Goal: Information Seeking & Learning: Learn about a topic

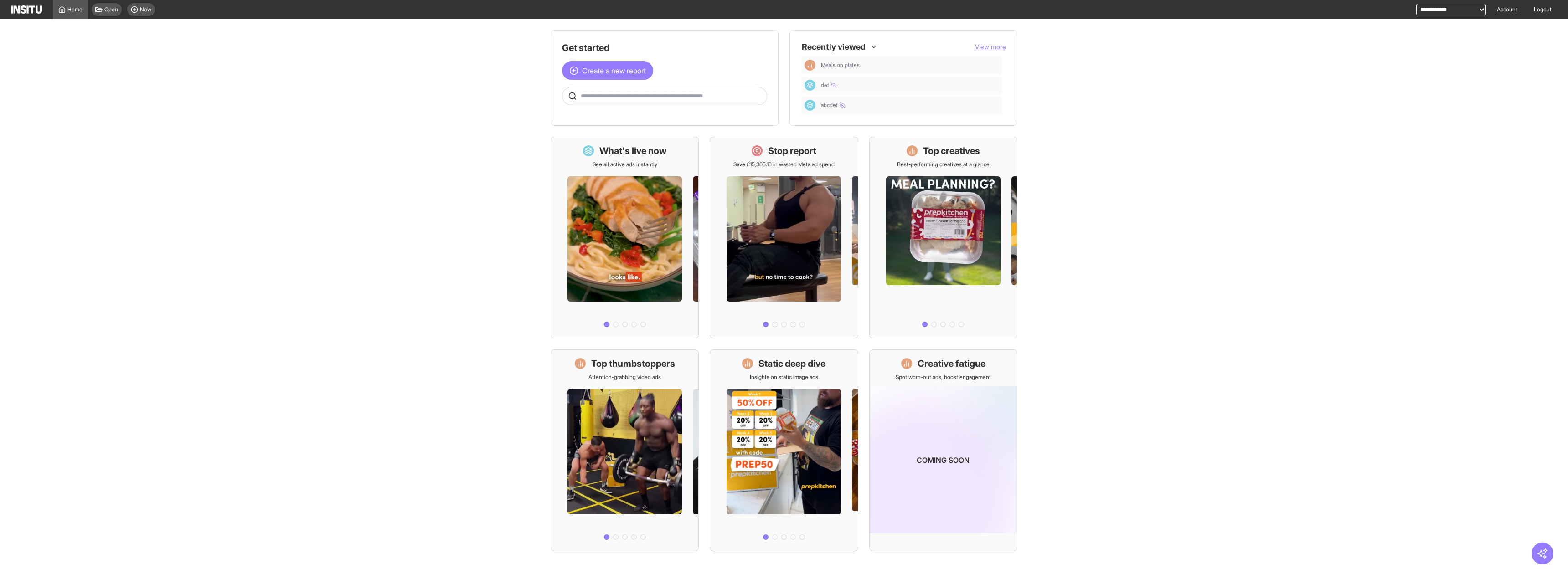
click at [875, 8] on select "**********" at bounding box center [1451, 9] width 70 height 12
select select "**********"
click at [875, 4] on select "**********" at bounding box center [1451, 9] width 70 height 12
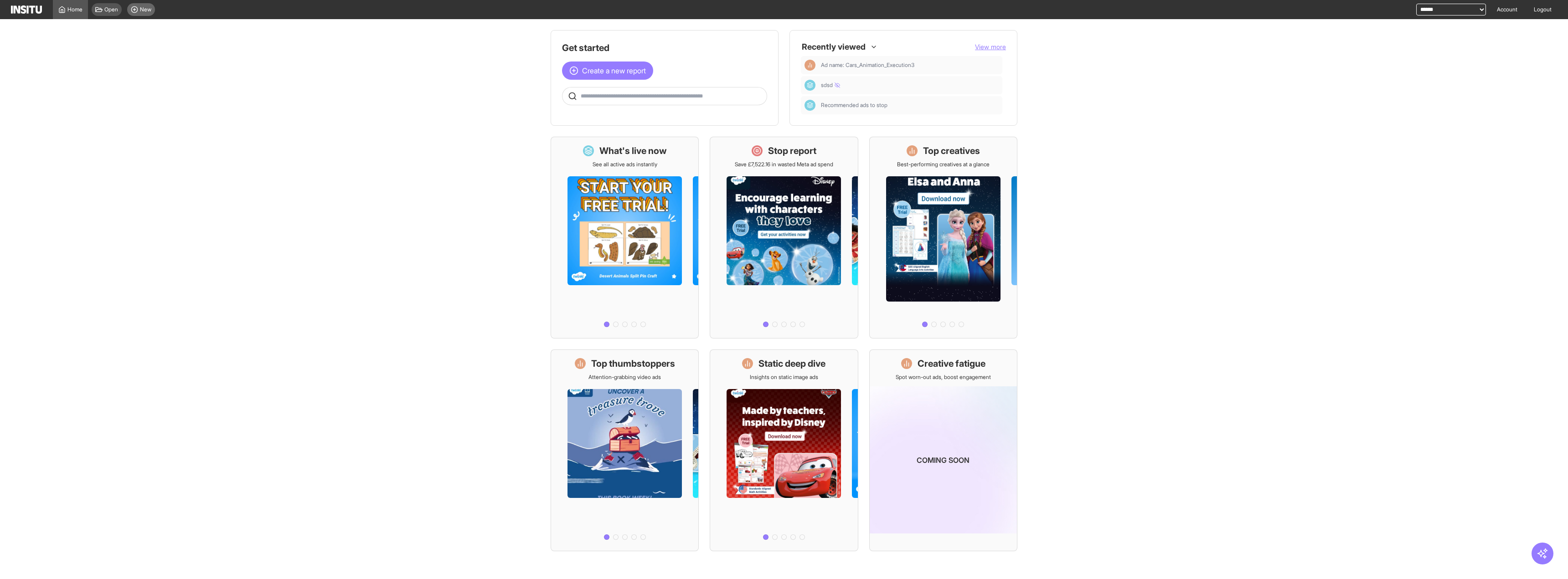
click at [131, 6] on icon at bounding box center [135, 10] width 7 height 7
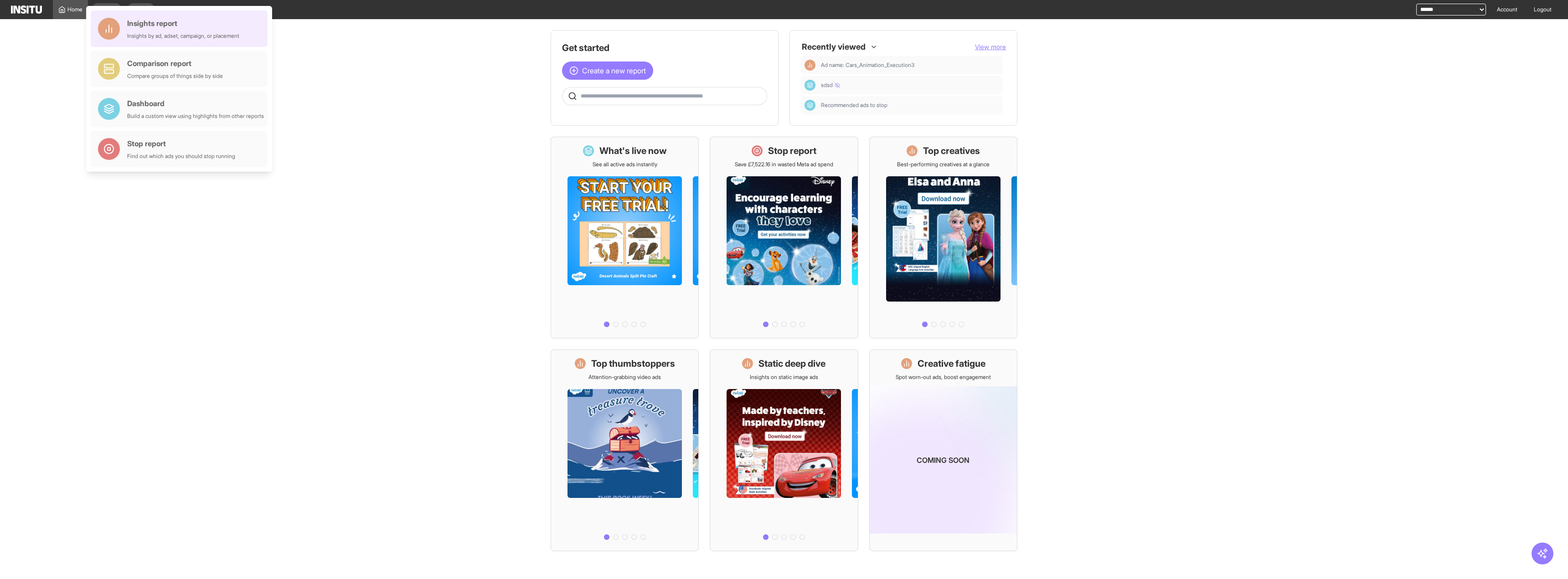
click at [197, 40] on div "Insights report Insights by ad, adset, campaign, or placement" at bounding box center [179, 29] width 177 height 36
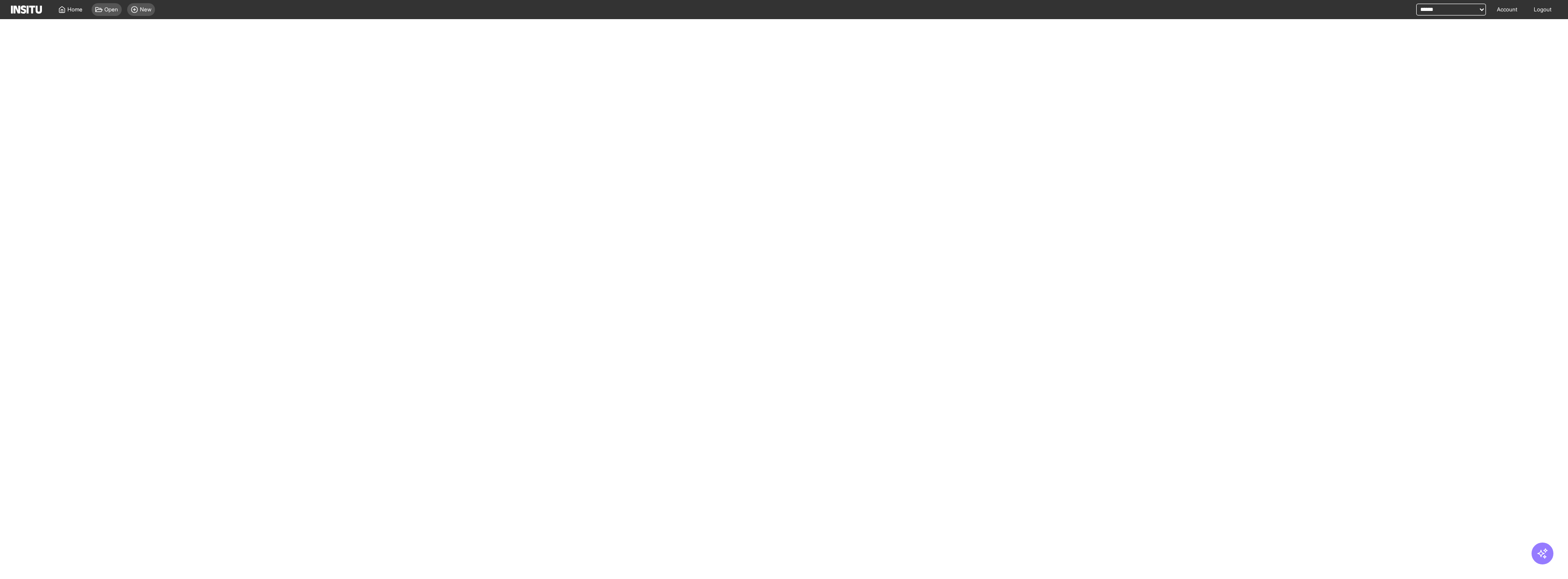
select select "**"
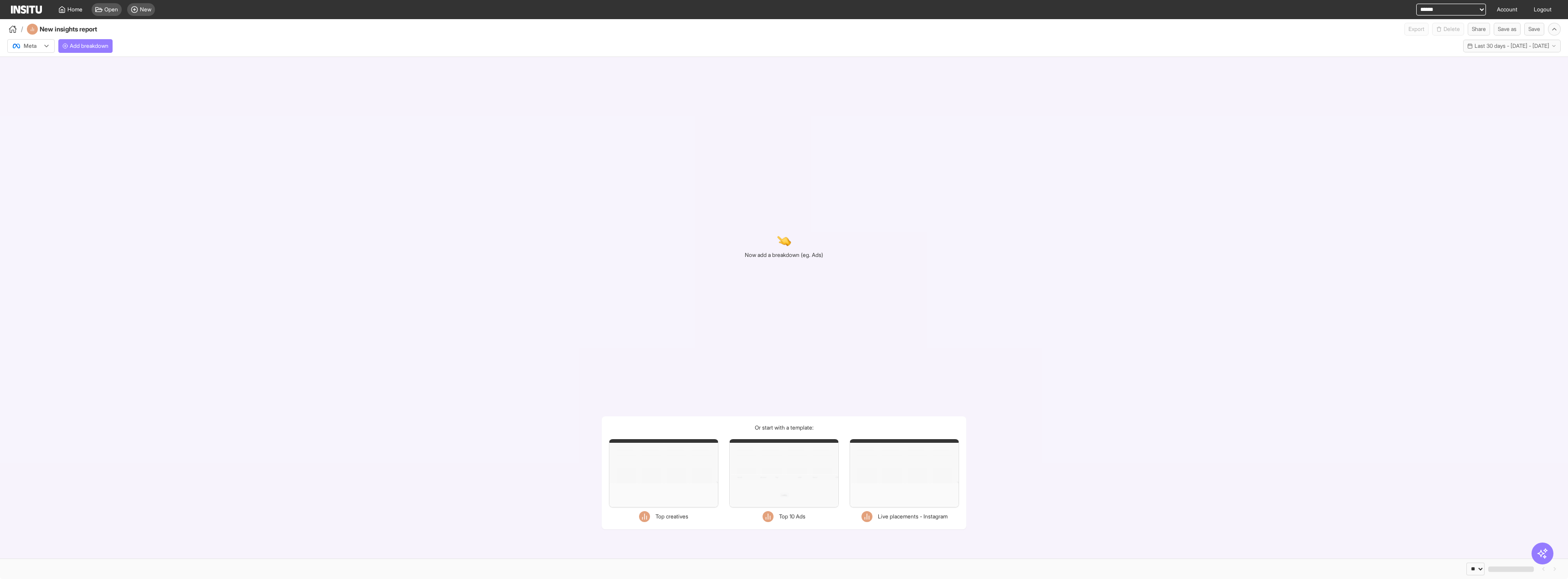
click at [115, 43] on div "Meta Add breakdown Last 30 days - [DATE] - [DATE] [DATE] - [DATE]" at bounding box center [784, 44] width 1568 height 17
click at [107, 46] on span "Add breakdown" at bounding box center [89, 46] width 39 height 7
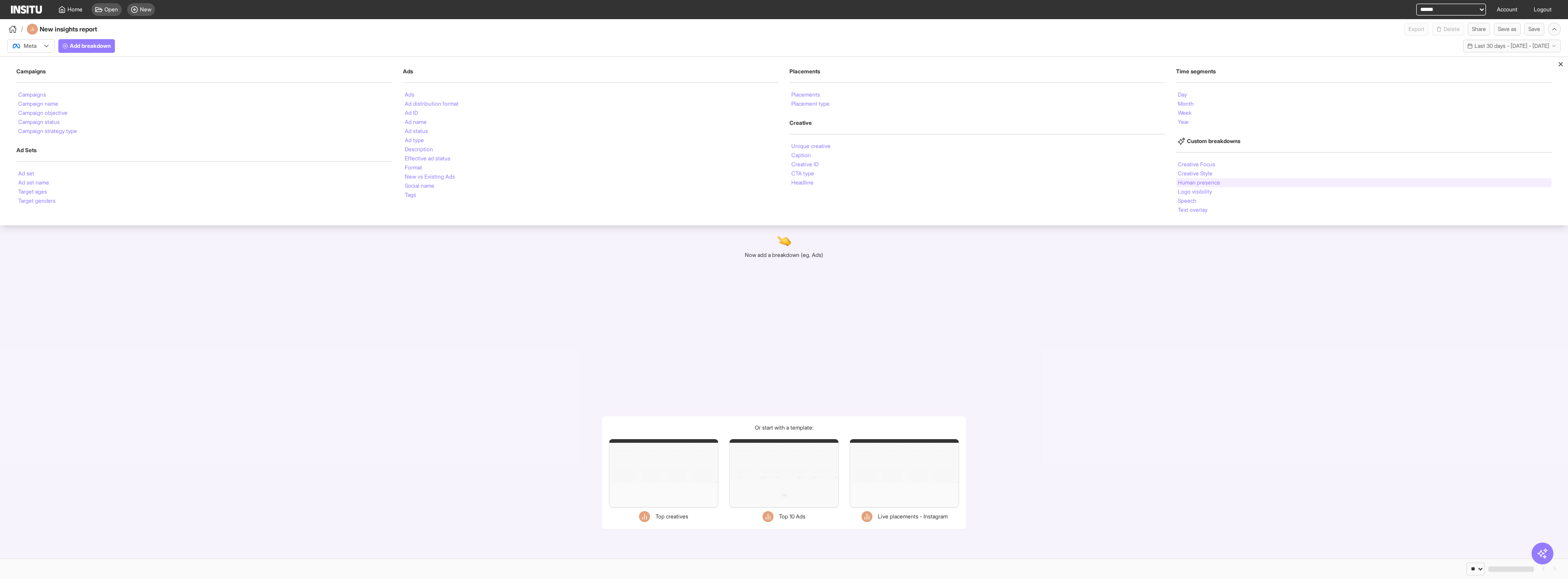
click at [1219, 184] on li "Human presence" at bounding box center [1199, 182] width 43 height 5
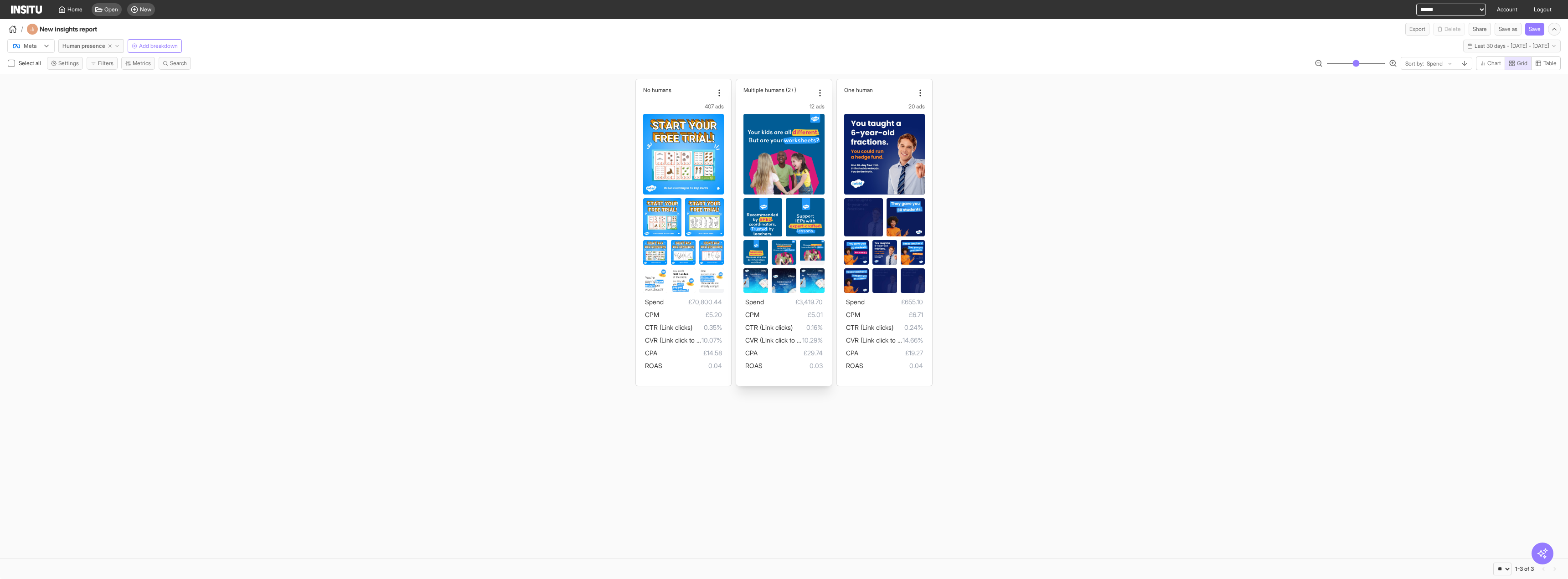
click at [797, 211] on img at bounding box center [805, 232] width 39 height 68
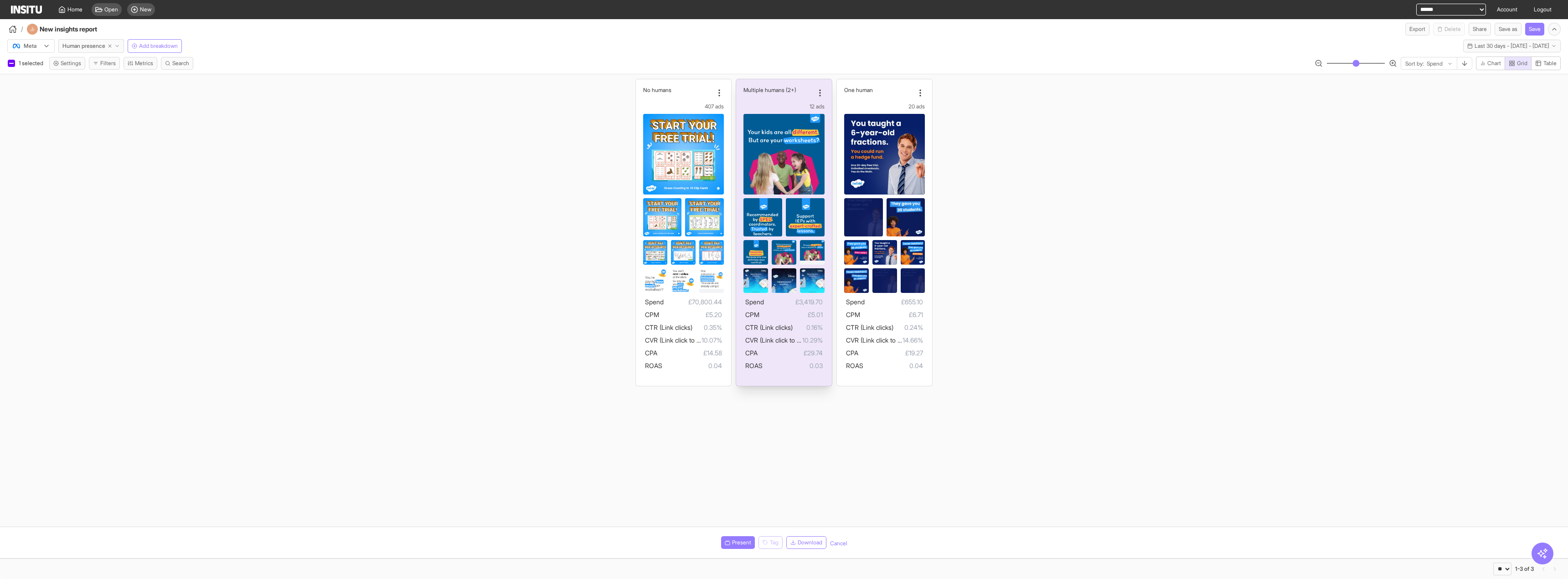
click at [797, 211] on img at bounding box center [805, 232] width 39 height 68
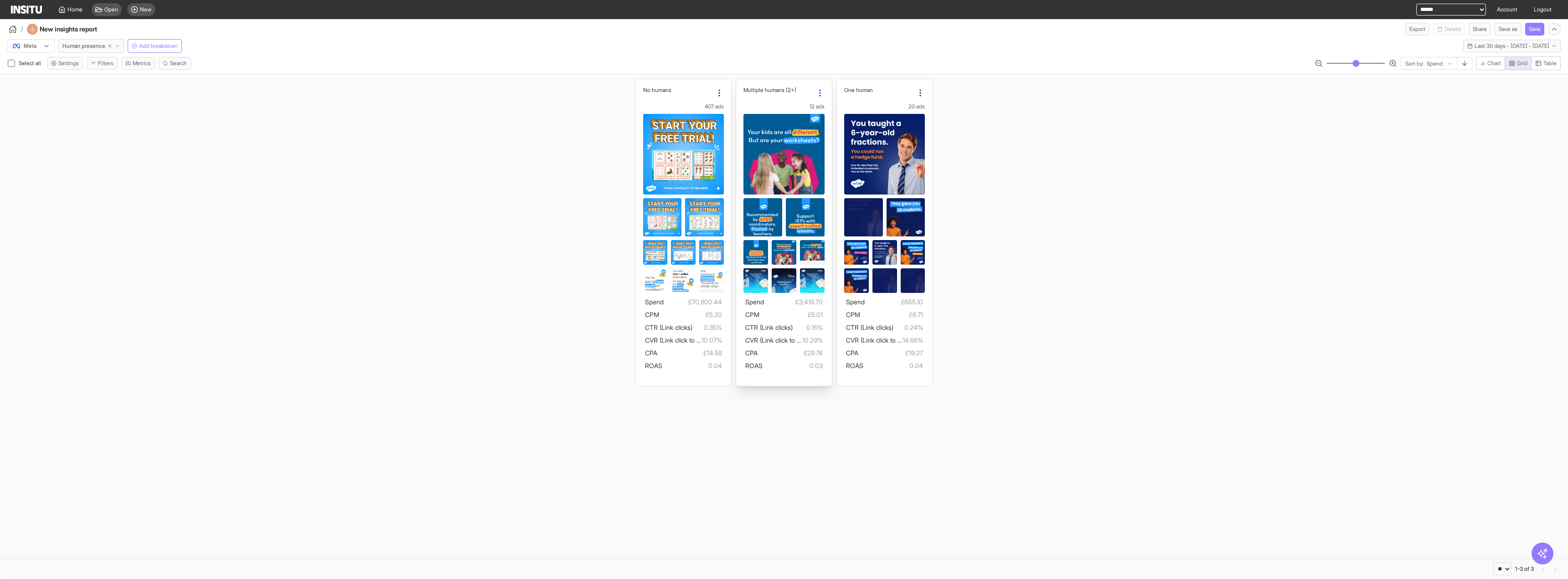
click at [821, 95] on icon at bounding box center [820, 92] width 9 height 9
click at [211, 109] on div "No humans 407 ads Spend £70,800.44 CPM £5.20 CTR (Link clicks) 0.35% CVR (Link …" at bounding box center [784, 232] width 1568 height 316
click at [93, 67] on button "Filters" at bounding box center [102, 63] width 31 height 13
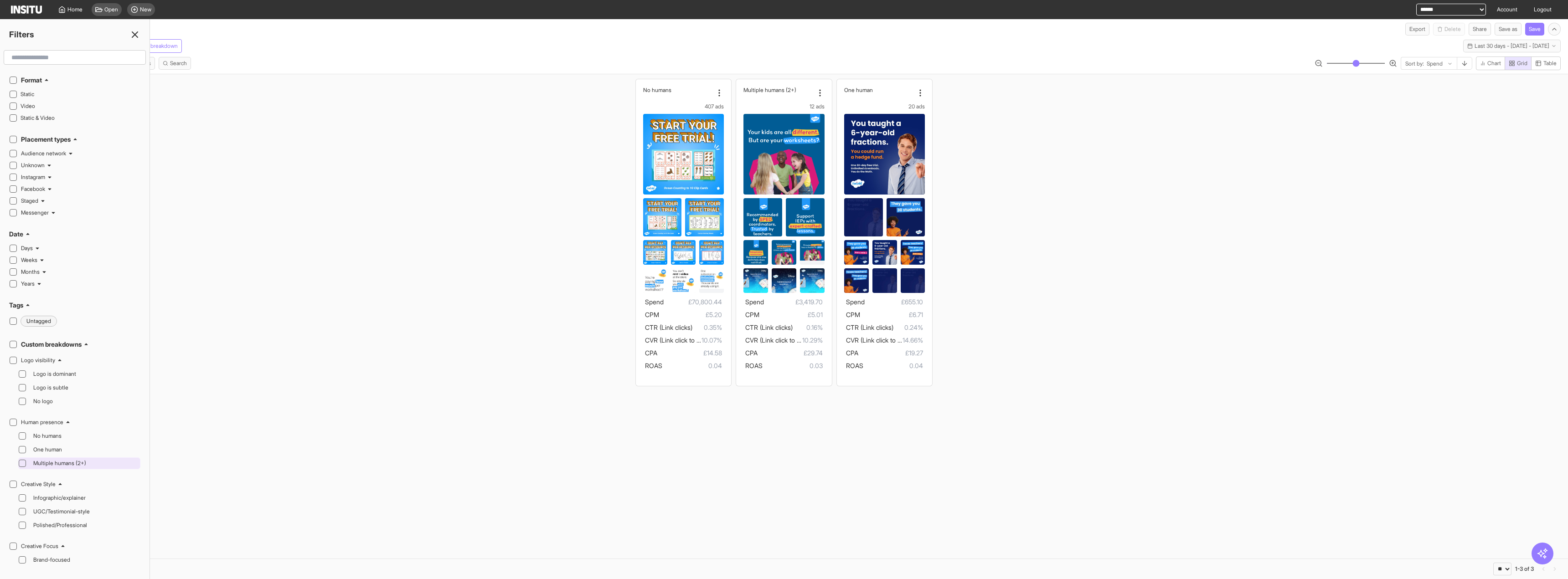
click at [66, 466] on span "Multiple humans (2+)" at bounding box center [86, 463] width 105 height 7
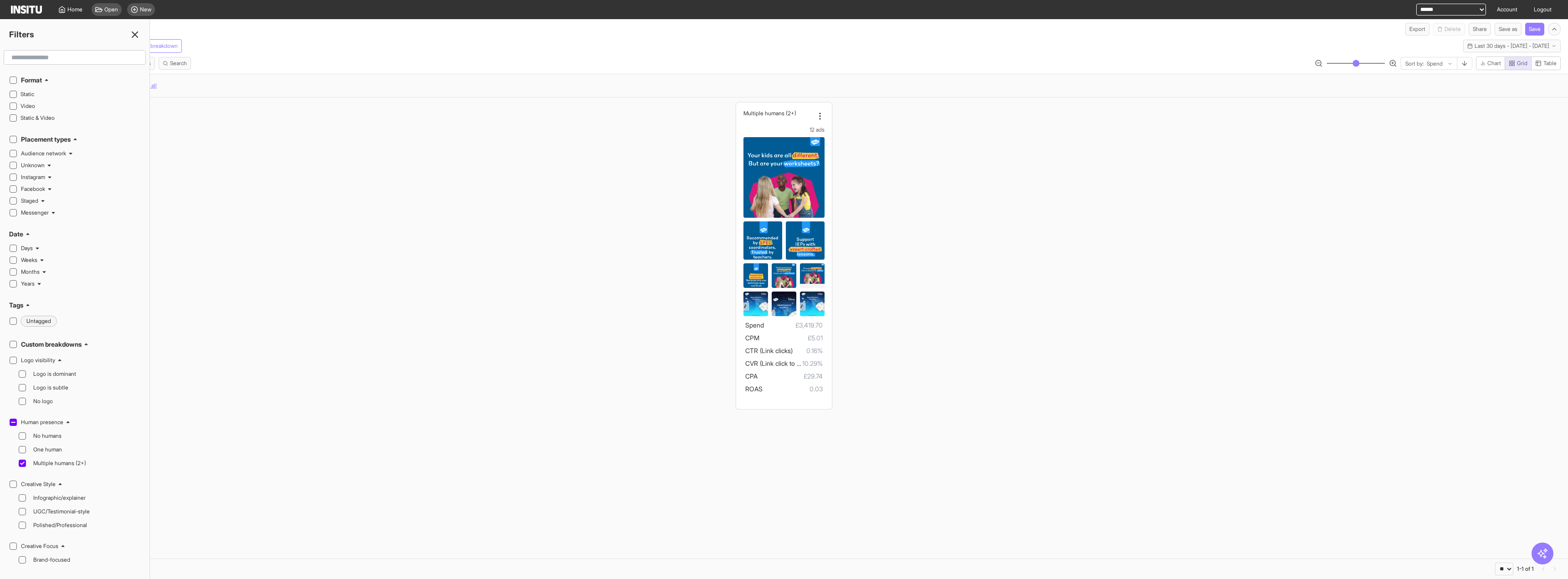
click at [315, 66] on div "Select all Settings Filters Metrics Search Sort by: Spend Chart Grid Table" at bounding box center [784, 65] width 1568 height 17
click at [135, 36] on icon at bounding box center [135, 35] width 11 height 11
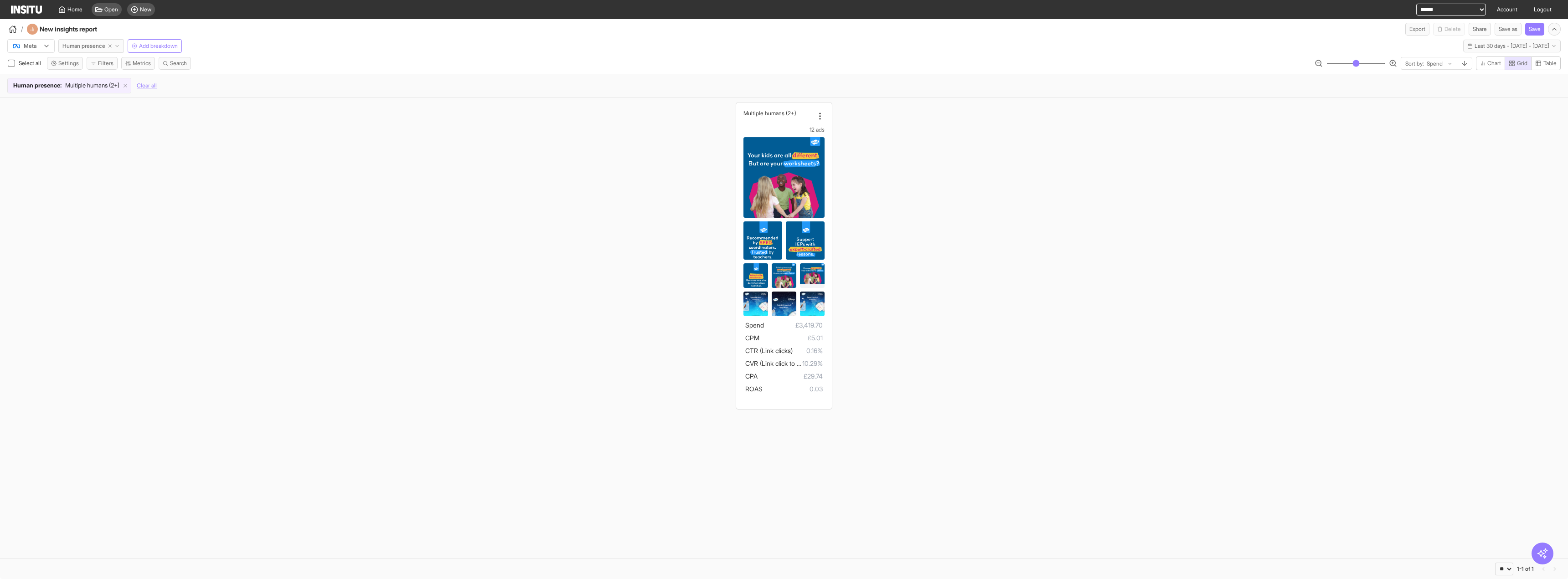
click at [119, 44] on icon "button" at bounding box center [117, 46] width 5 height 5
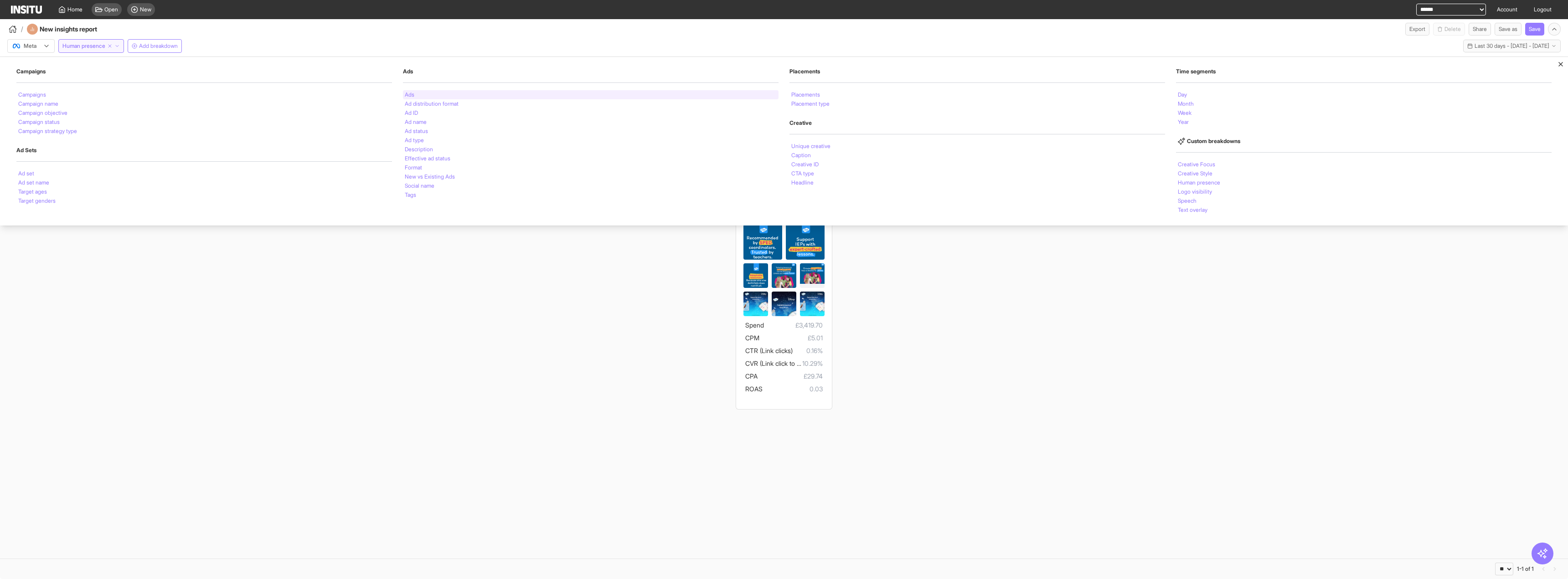
click at [416, 95] on div "Ads" at bounding box center [590, 94] width 376 height 9
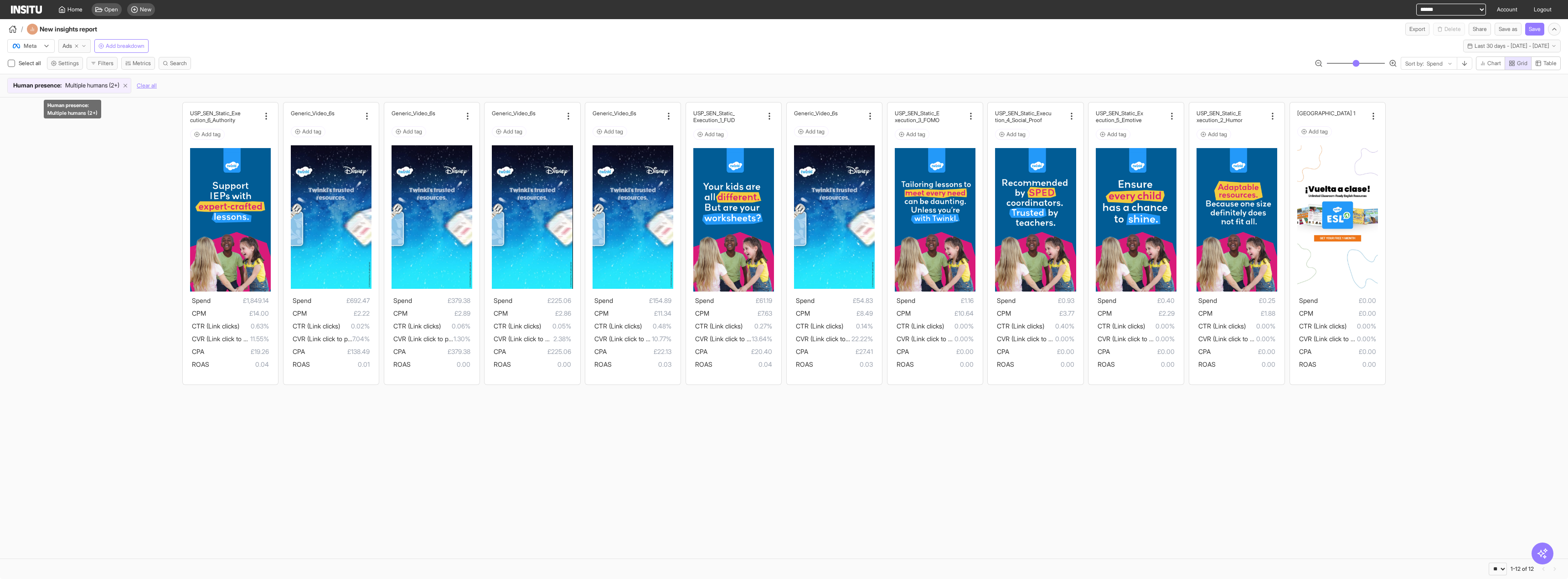
click at [128, 88] on icon at bounding box center [125, 86] width 6 height 6
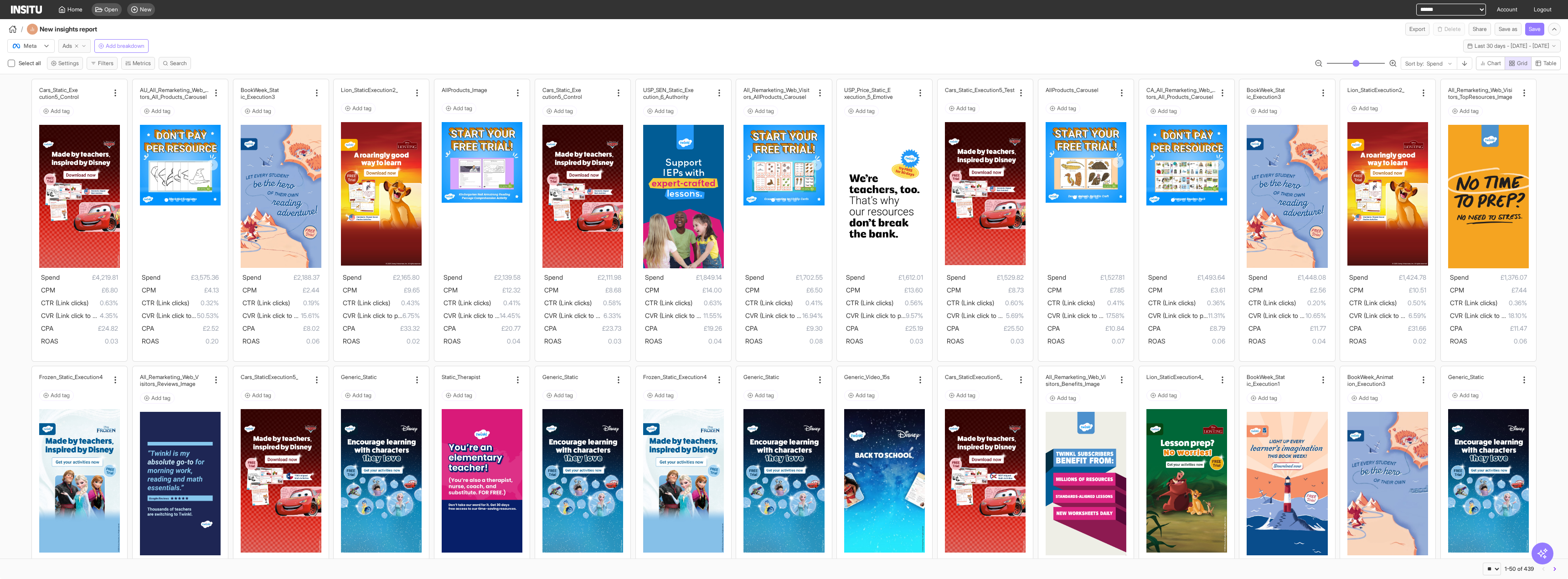
click at [83, 46] on icon "button" at bounding box center [83, 46] width 5 height 5
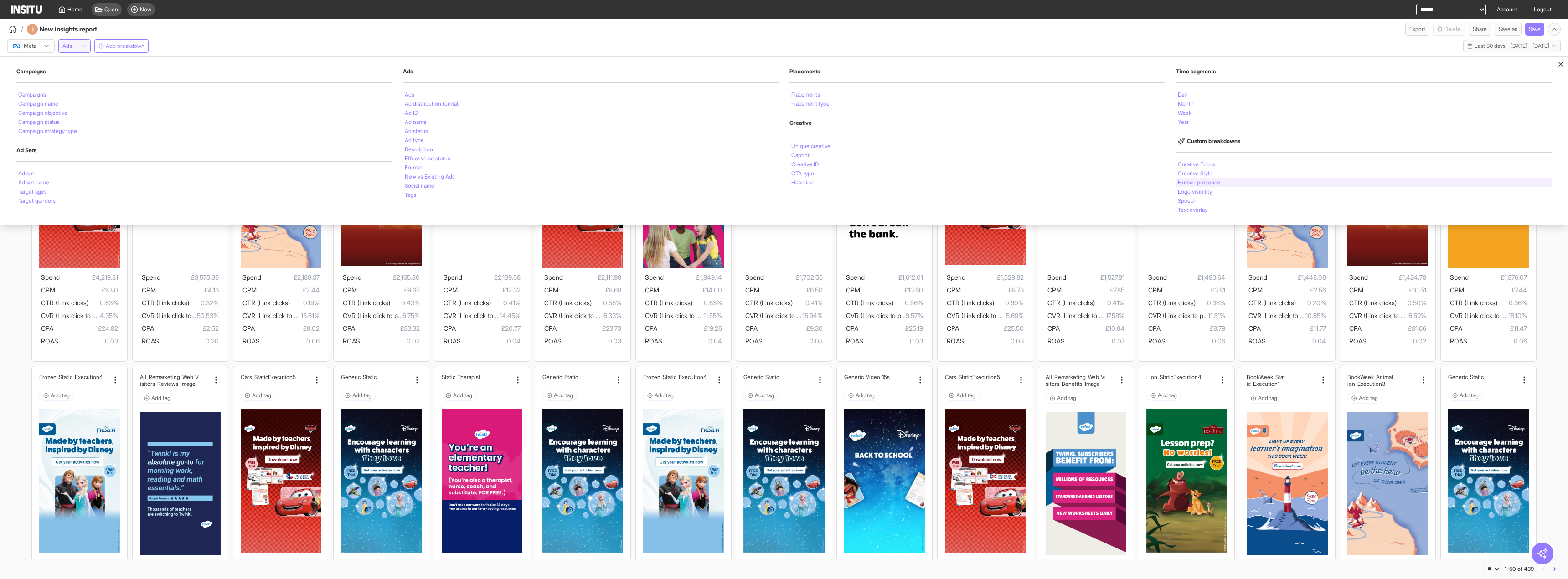
click at [1199, 178] on div "Human presence" at bounding box center [1363, 182] width 376 height 9
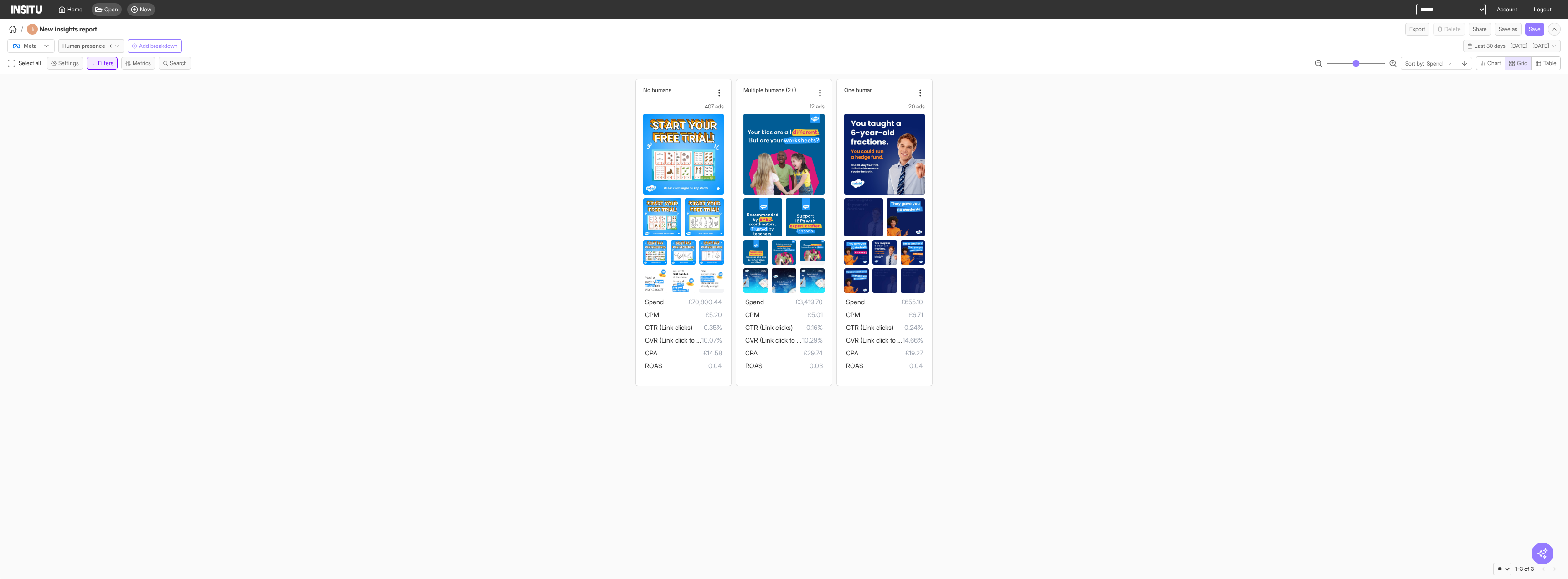
click at [109, 63] on button "Filters" at bounding box center [102, 63] width 31 height 13
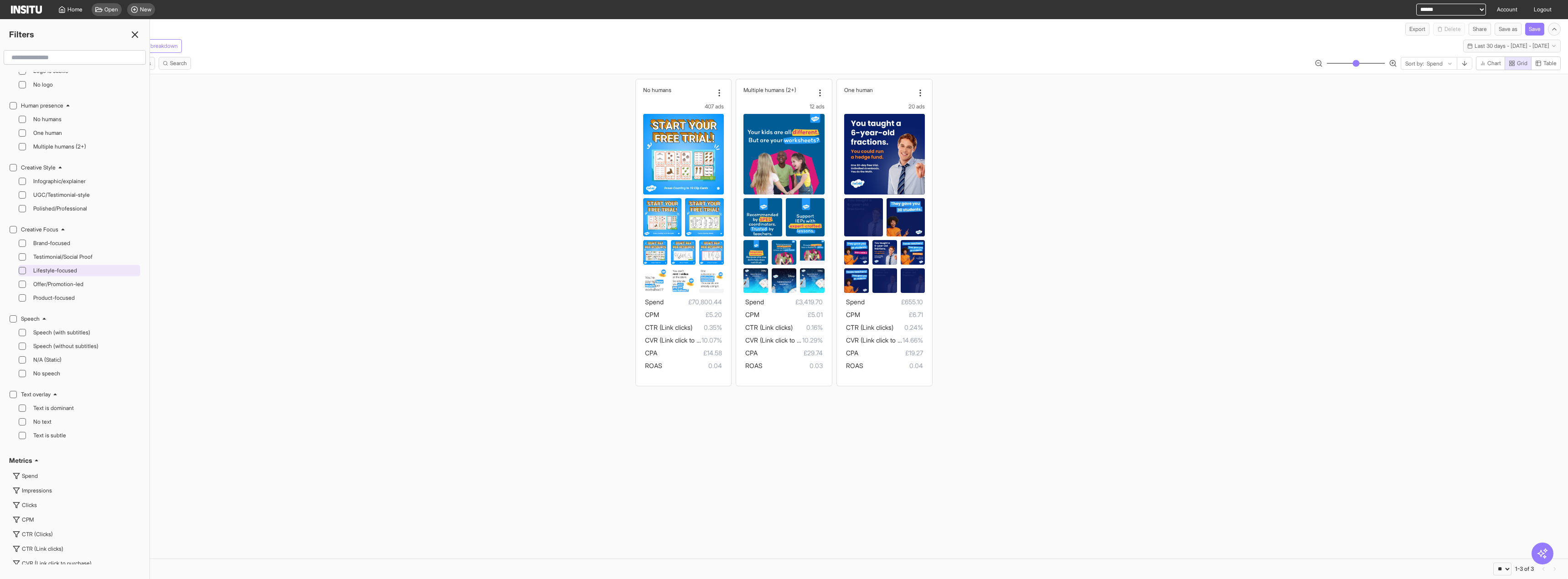
scroll to position [319, 0]
click at [60, 150] on div "Multiple humans (2+)" at bounding box center [84, 144] width 108 height 11
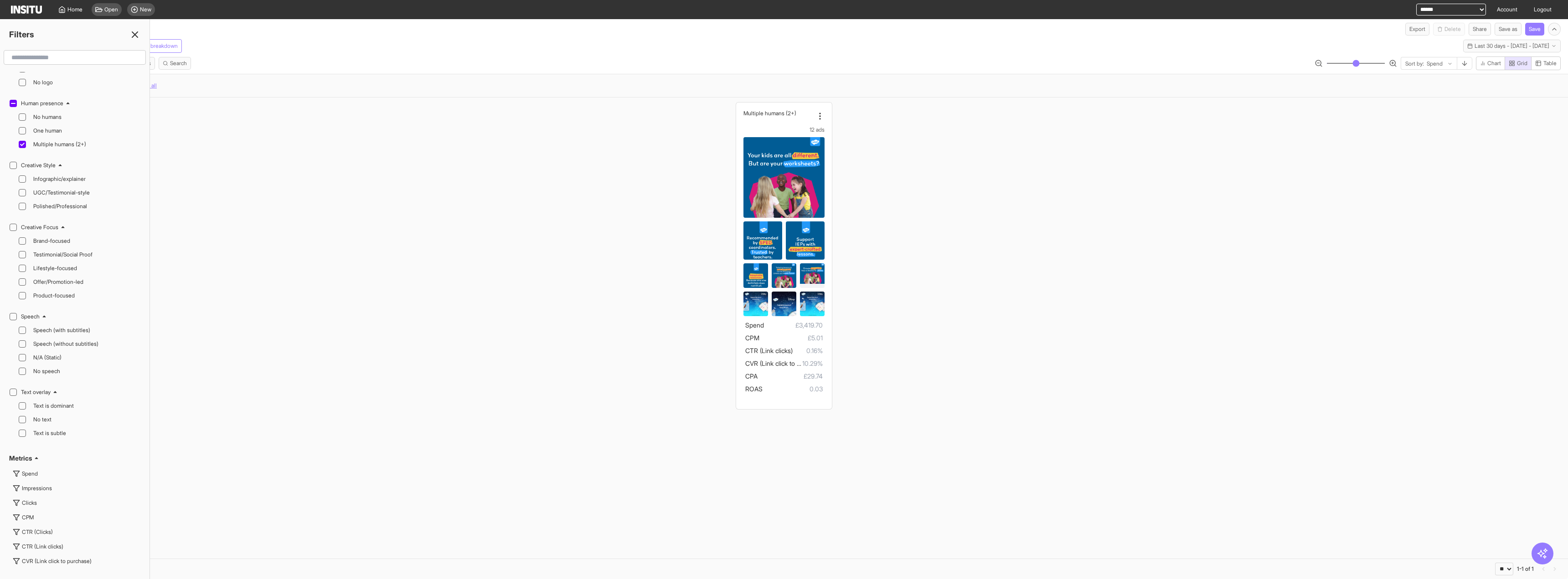
click at [136, 33] on line at bounding box center [135, 34] width 5 height 5
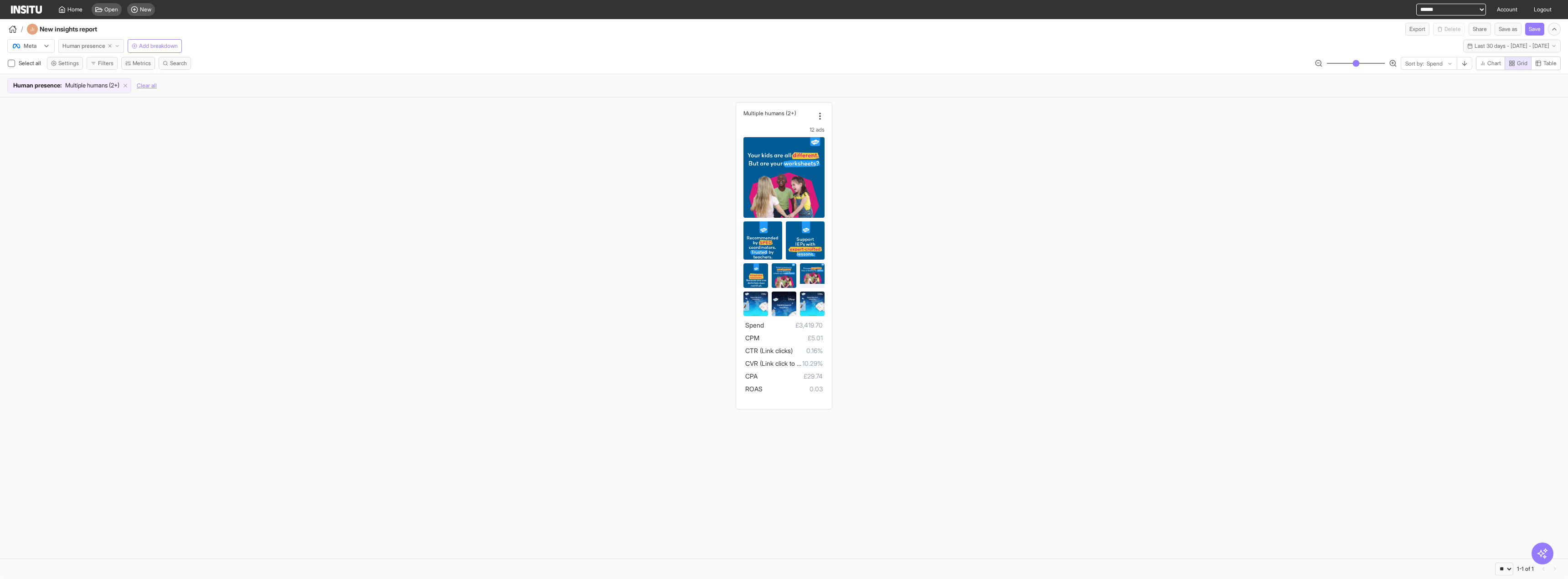
click at [119, 47] on icon "button" at bounding box center [117, 46] width 5 height 5
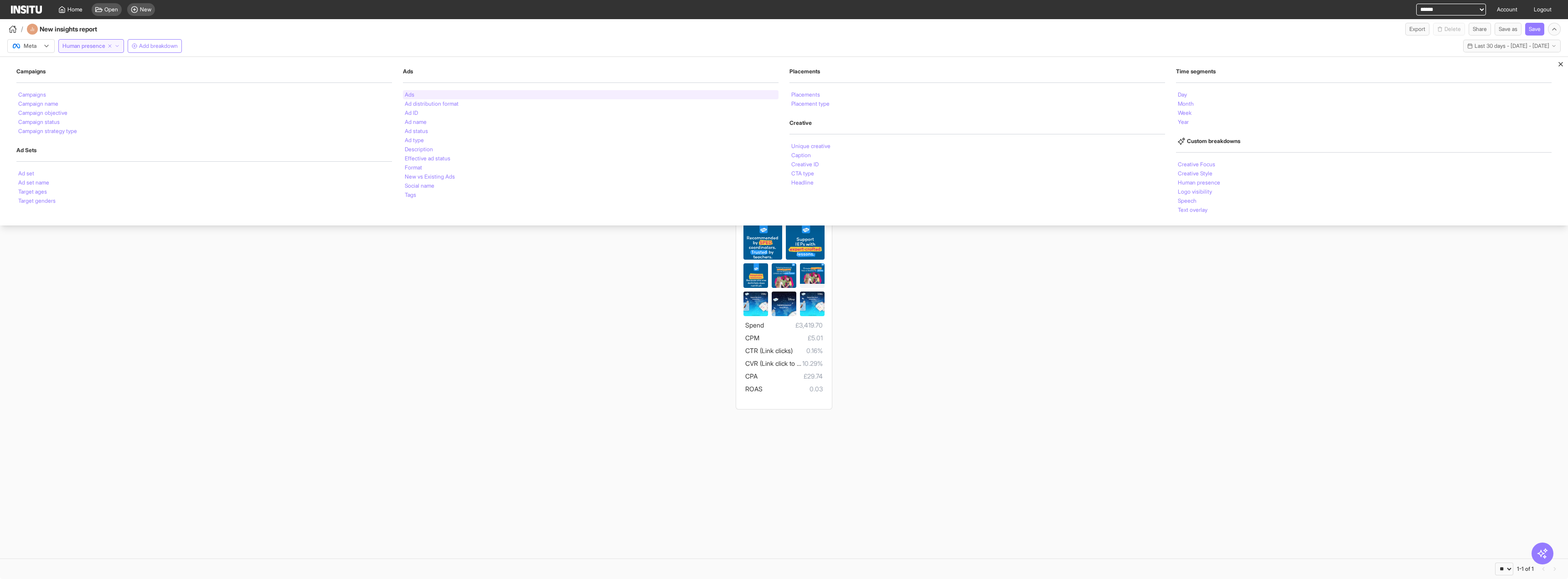
click at [421, 97] on div "Ads" at bounding box center [590, 94] width 376 height 9
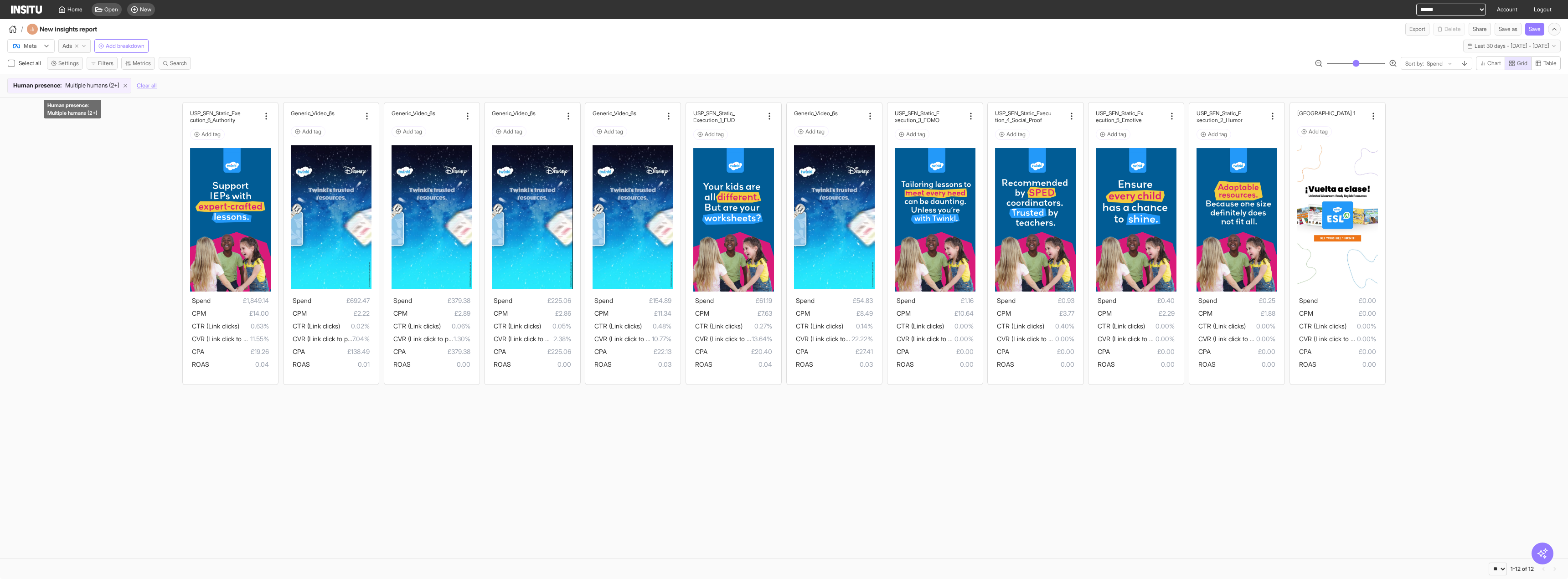
click at [128, 88] on icon at bounding box center [125, 86] width 6 height 6
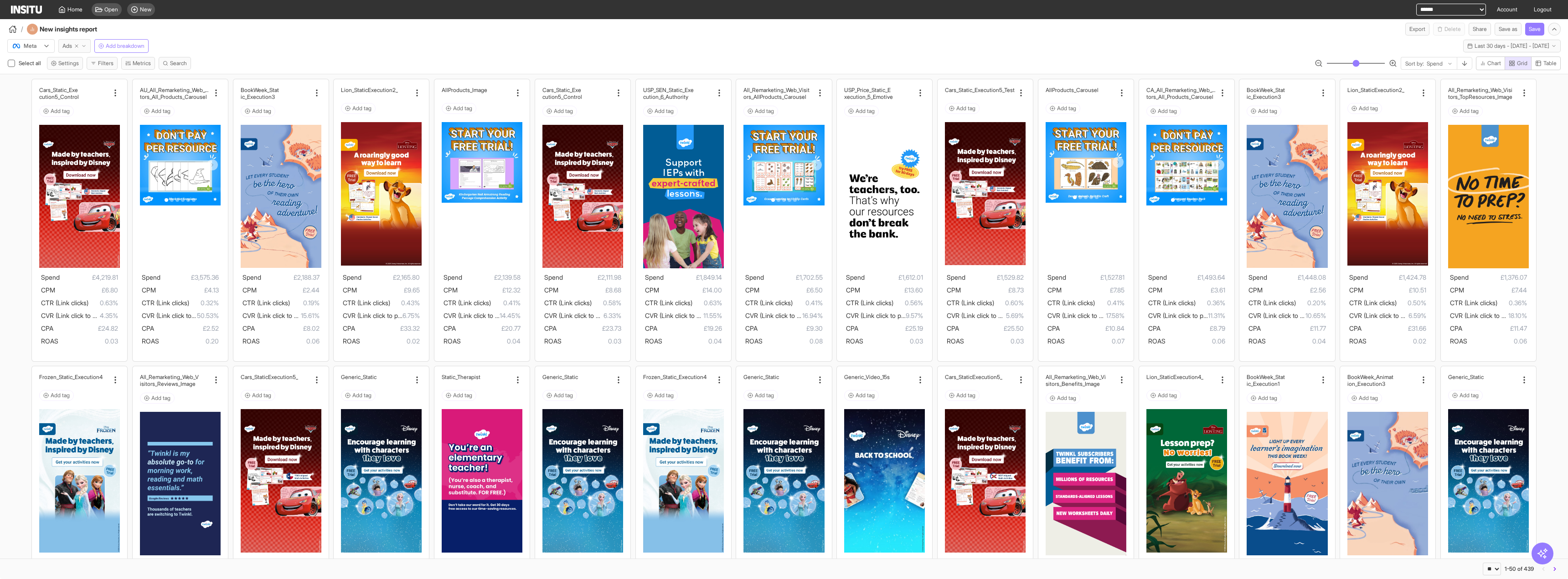
click at [85, 41] on button "Ads" at bounding box center [74, 46] width 32 height 13
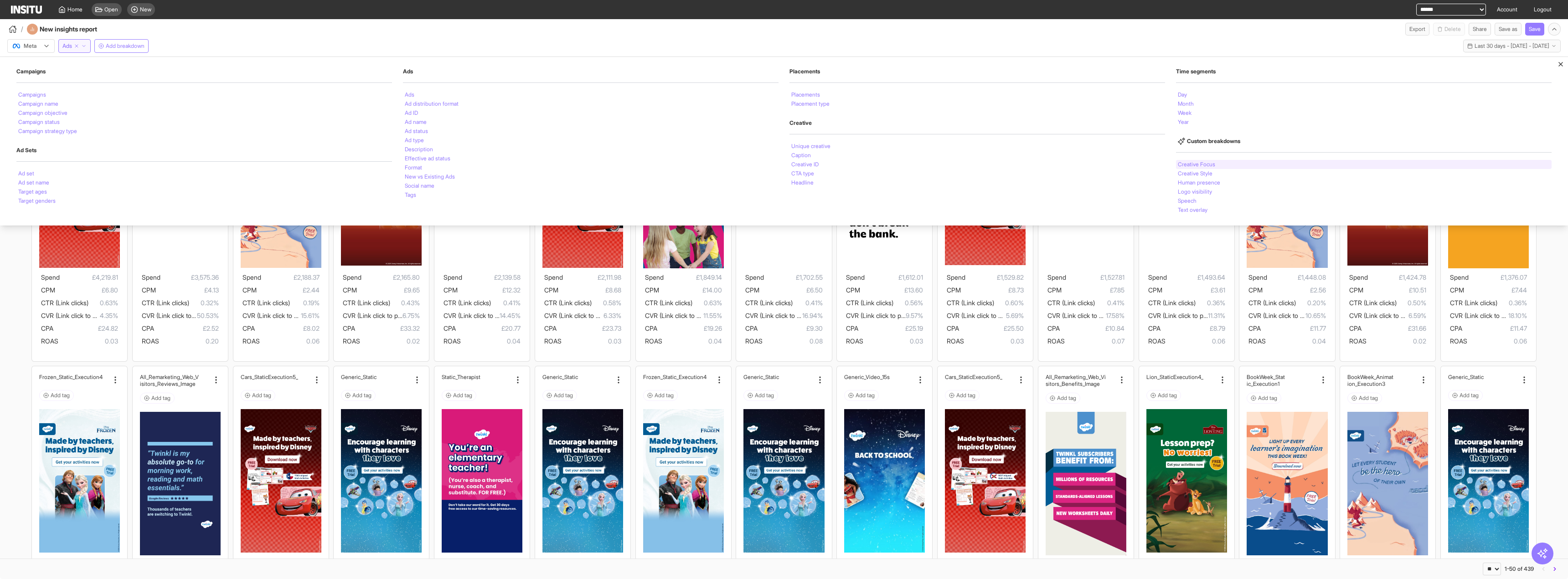
click at [1186, 165] on li "Creative Focus" at bounding box center [1196, 164] width 37 height 5
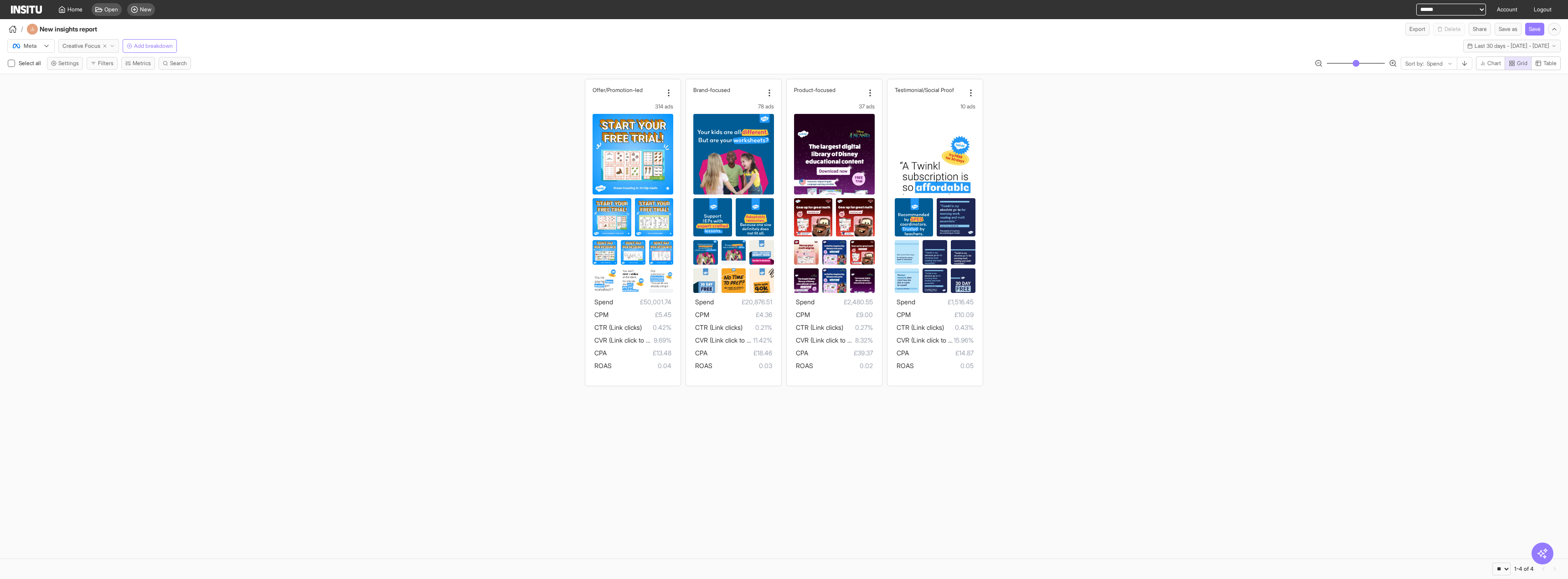
click at [115, 50] on button "Creative Focus" at bounding box center [89, 46] width 61 height 13
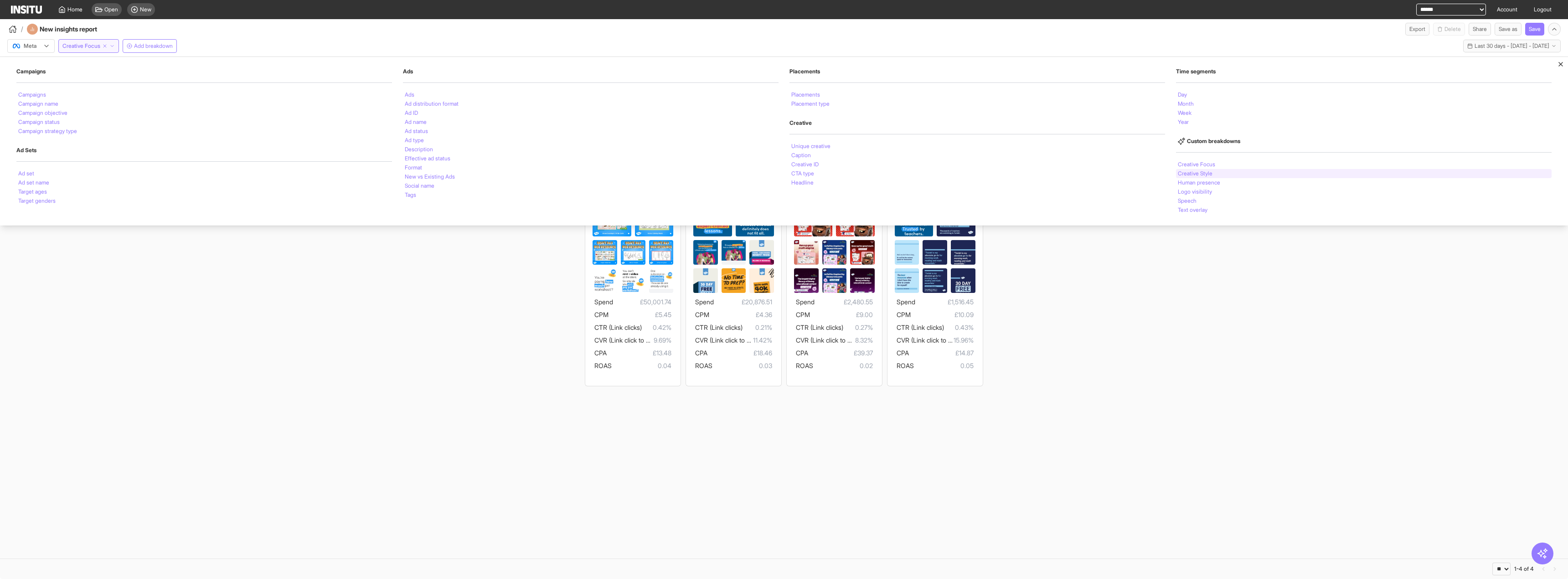
click at [1293, 170] on div "Creative Style" at bounding box center [1363, 173] width 376 height 9
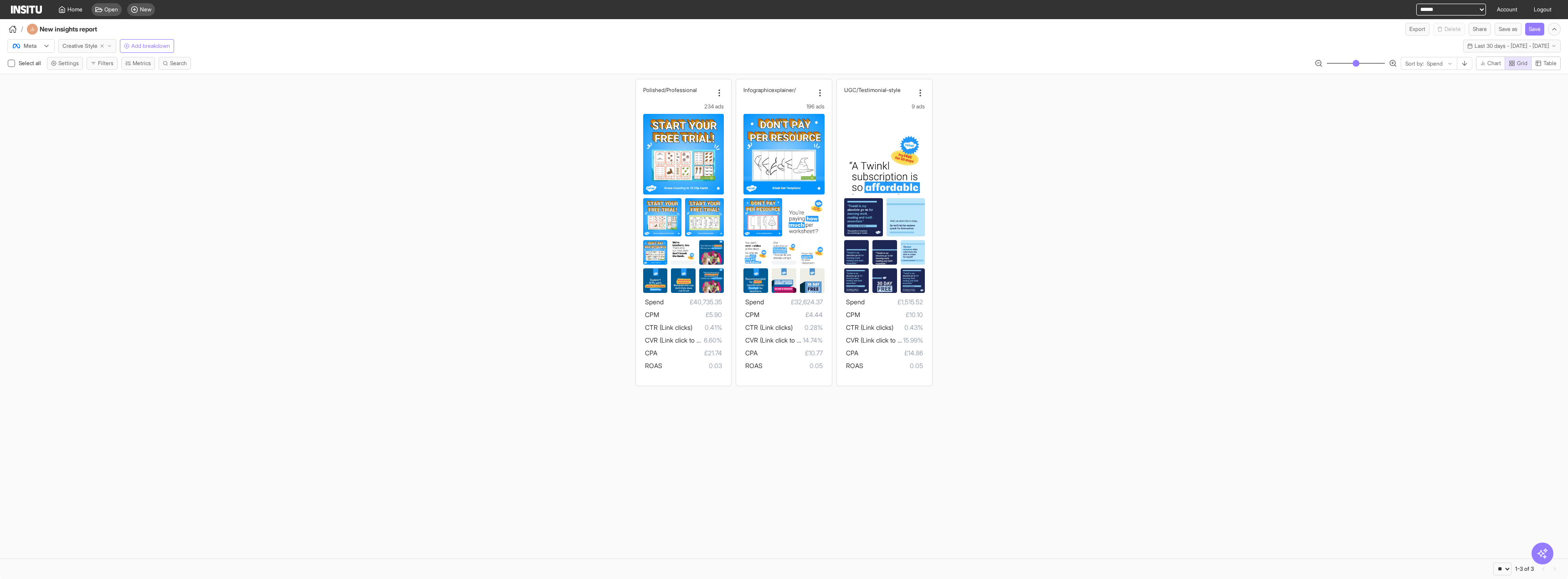
click at [110, 44] on icon "button" at bounding box center [109, 46] width 5 height 5
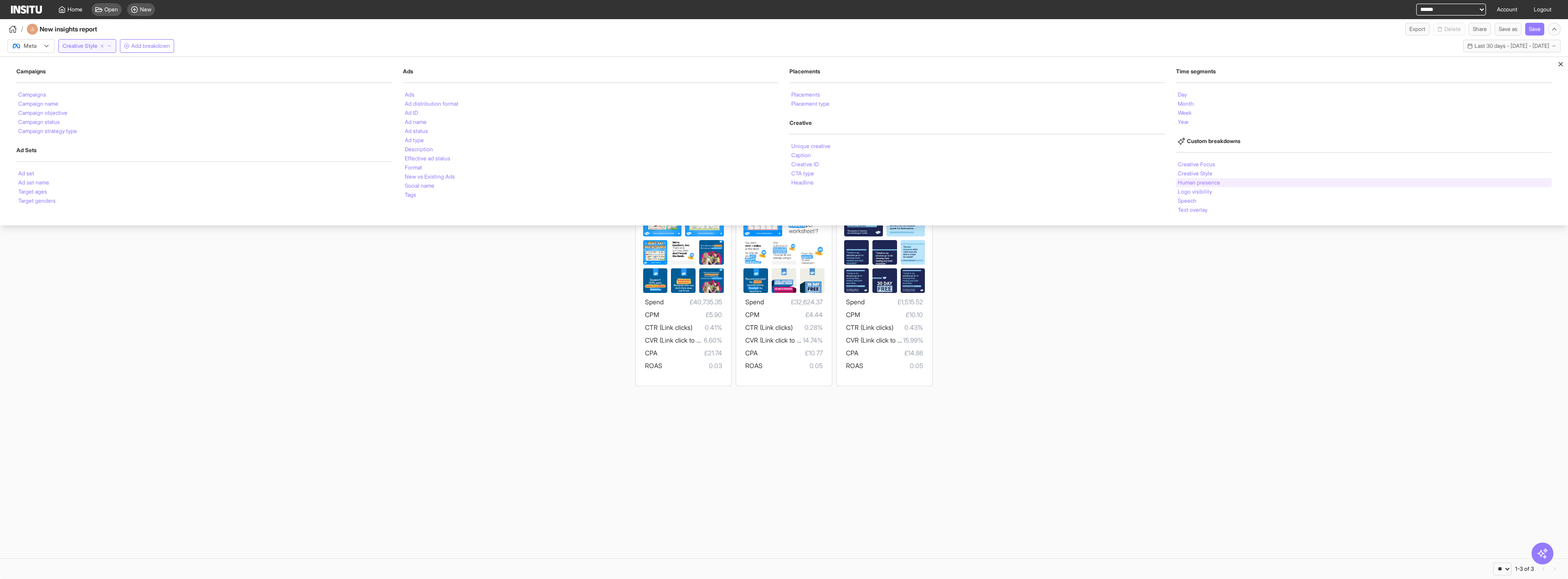
click at [1199, 182] on li "Human presence" at bounding box center [1199, 182] width 43 height 5
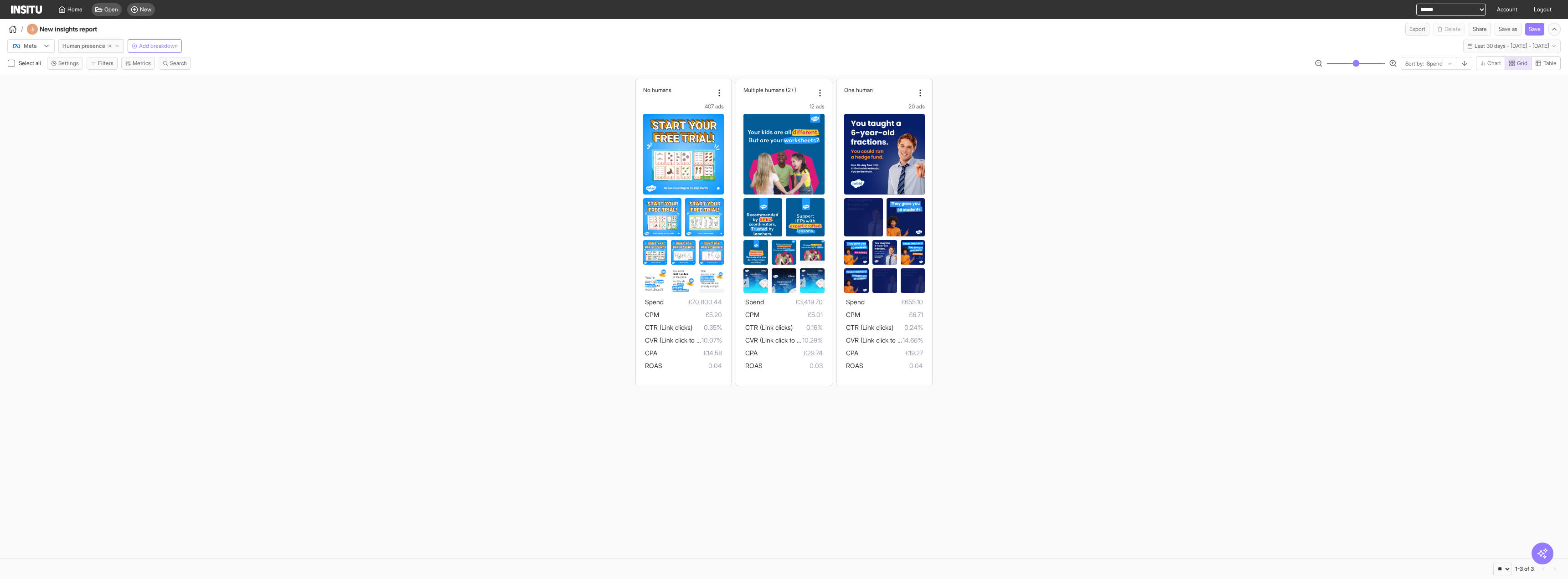
click at [118, 43] on icon "button" at bounding box center [117, 46] width 5 height 5
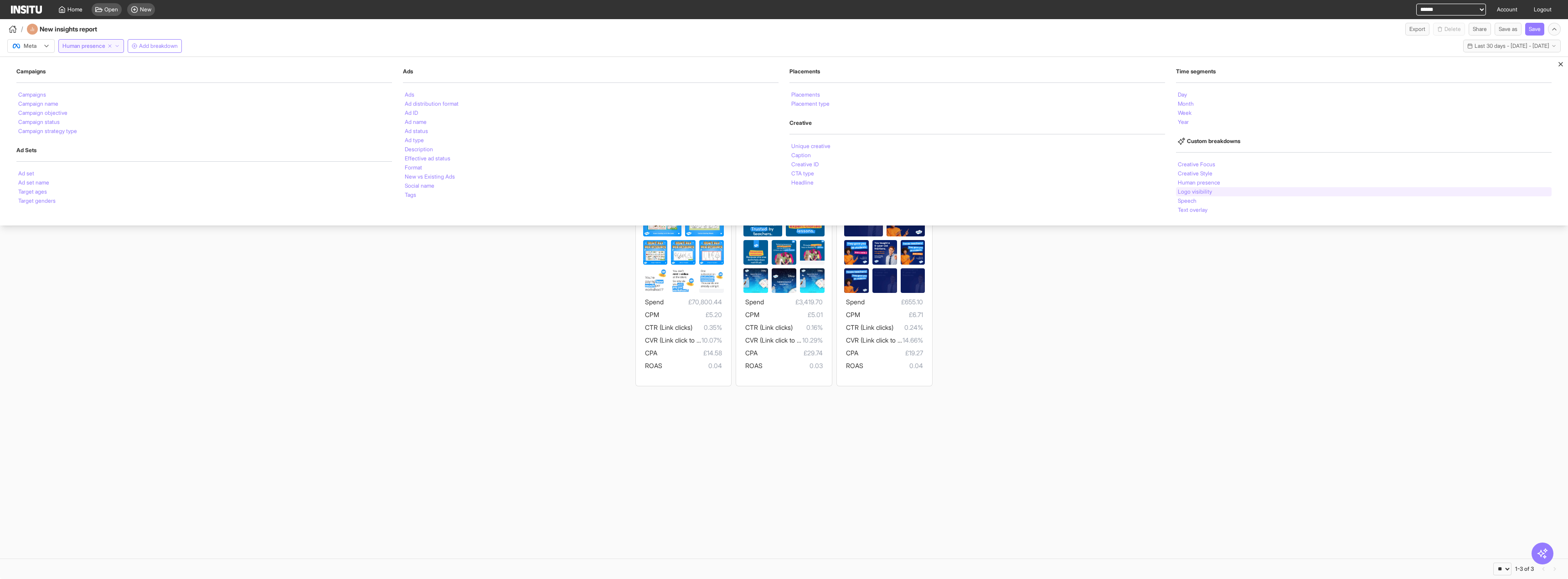
click at [1201, 189] on li "Logo visibility" at bounding box center [1195, 192] width 34 height 5
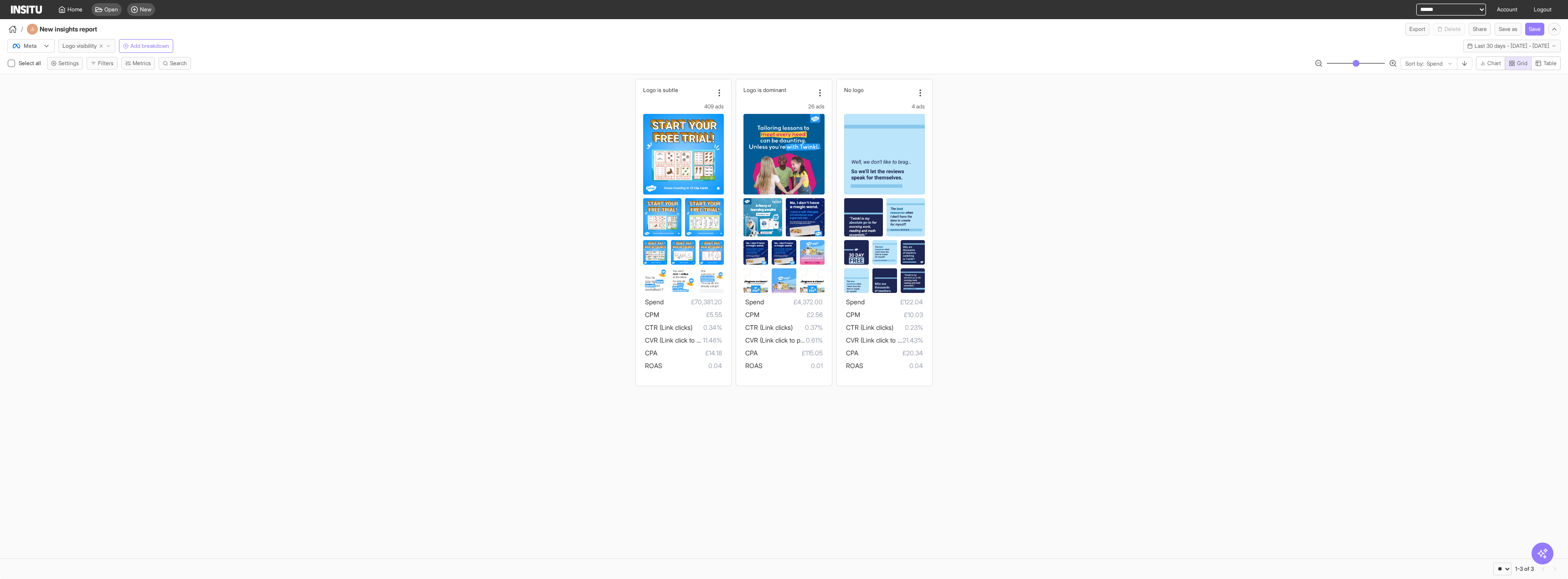
click at [112, 41] on button "Logo visibility" at bounding box center [87, 46] width 57 height 13
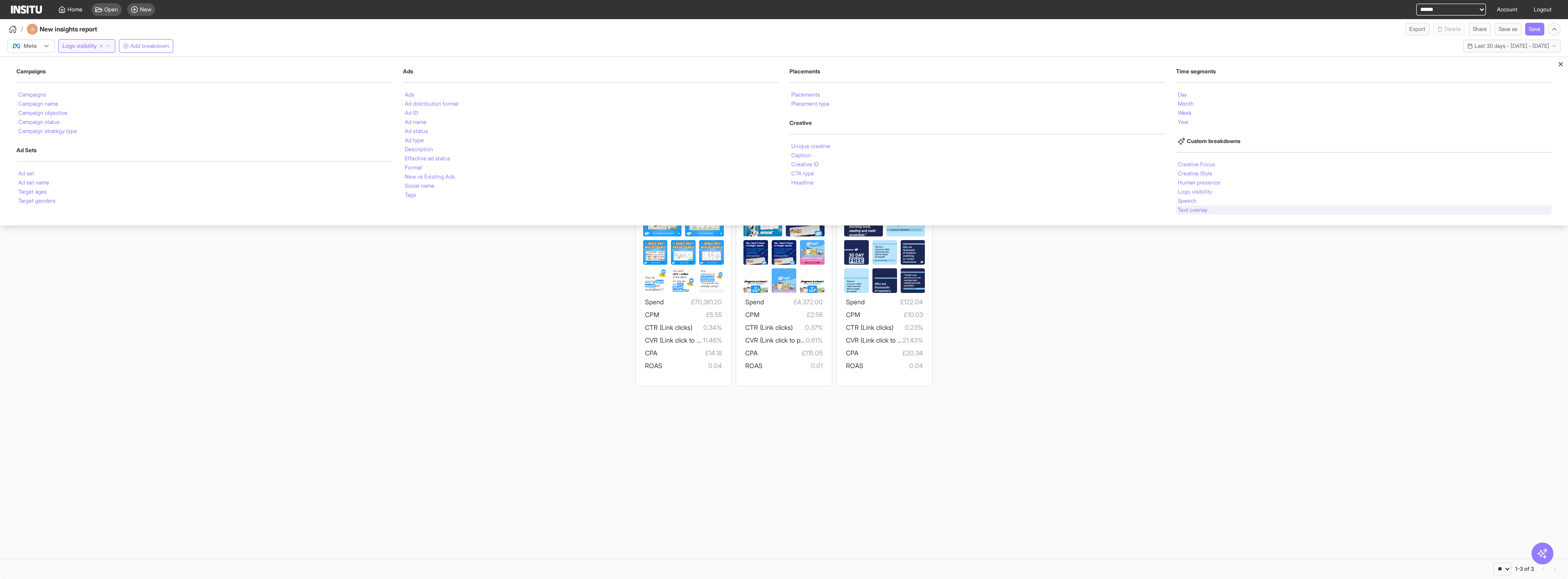
click at [1187, 210] on li "Text overlay" at bounding box center [1192, 210] width 30 height 5
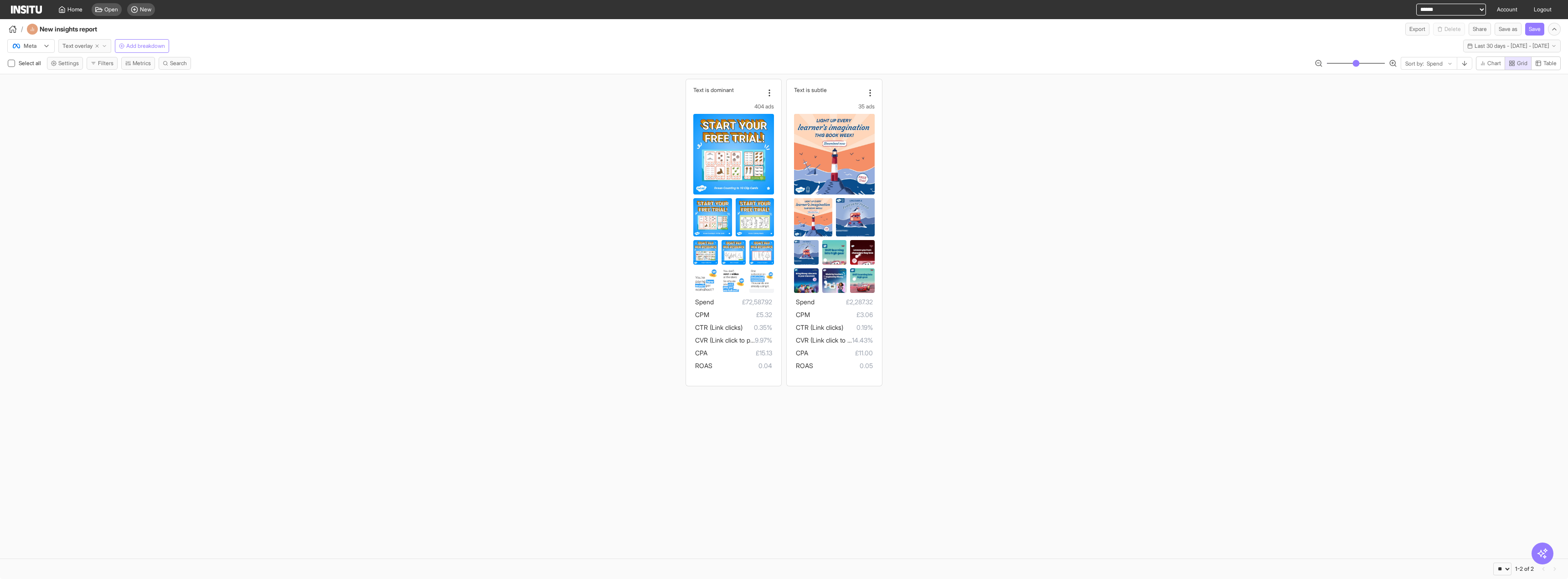
click at [107, 47] on icon "button" at bounding box center [104, 46] width 5 height 5
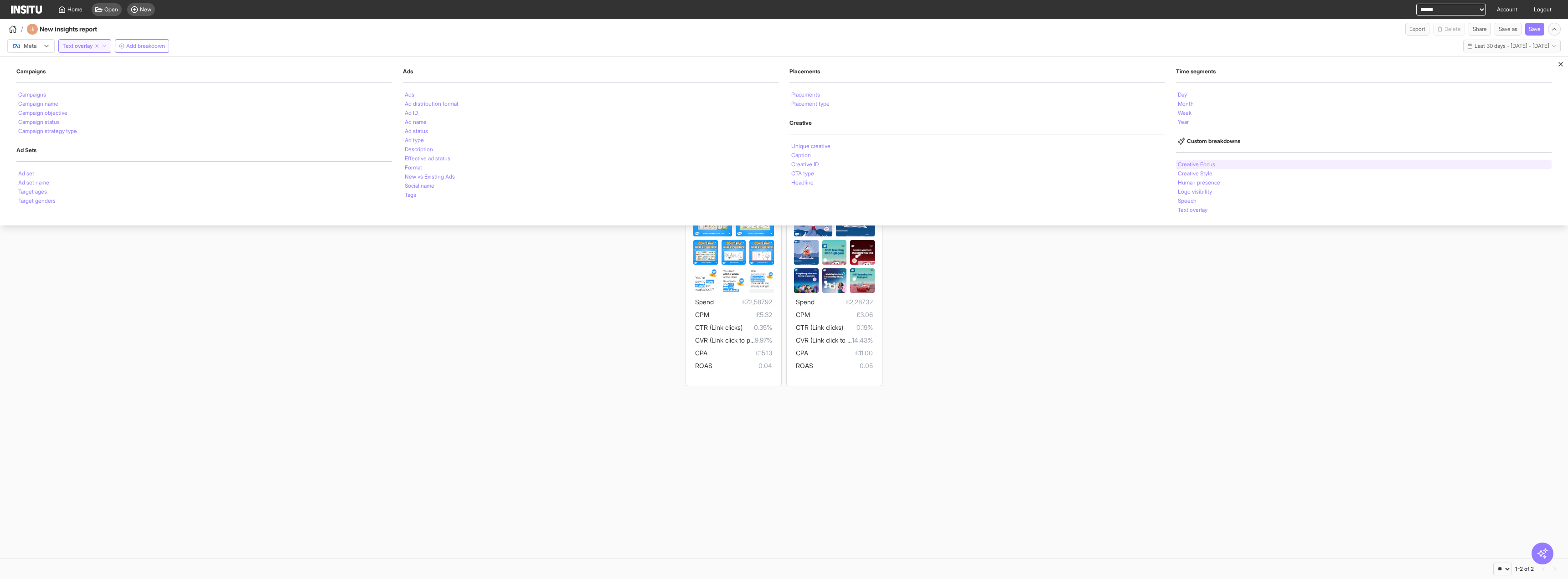
click at [1187, 165] on li "Creative Focus" at bounding box center [1196, 164] width 37 height 5
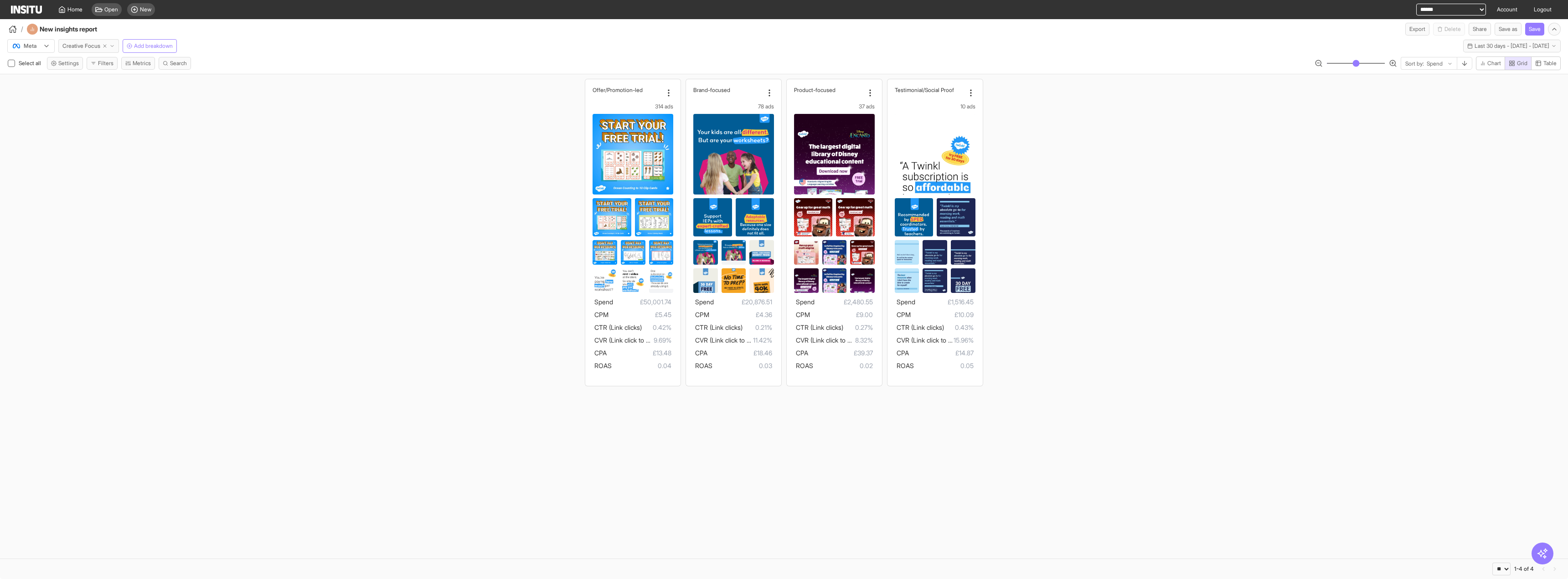
click at [113, 41] on button "Creative Focus" at bounding box center [89, 46] width 61 height 13
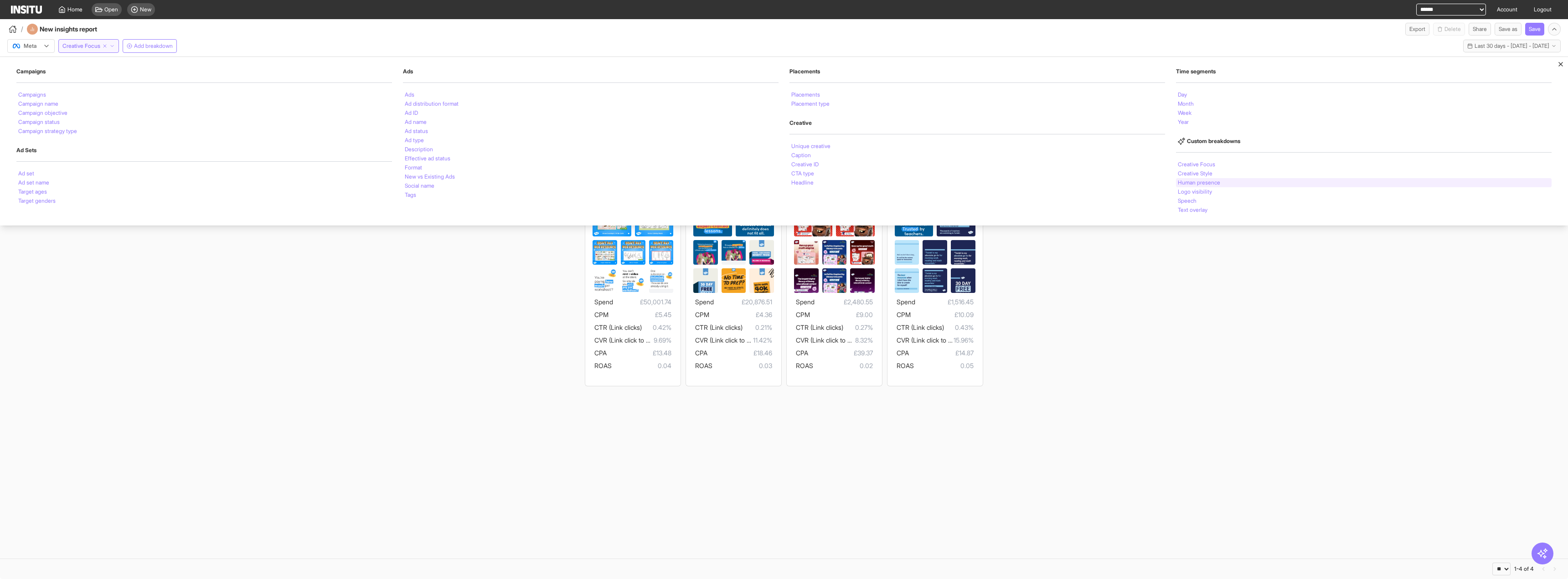
click at [1215, 180] on li "Human presence" at bounding box center [1199, 182] width 43 height 5
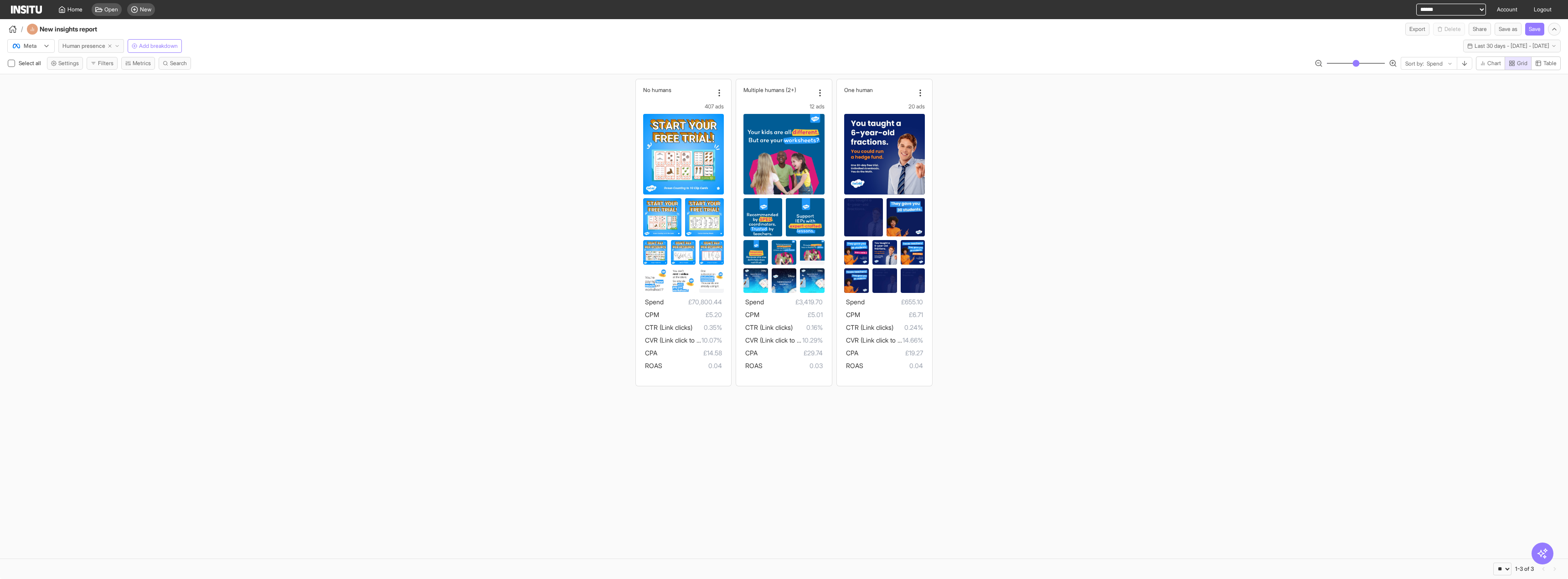
click at [116, 49] on button "Human presence" at bounding box center [91, 46] width 66 height 13
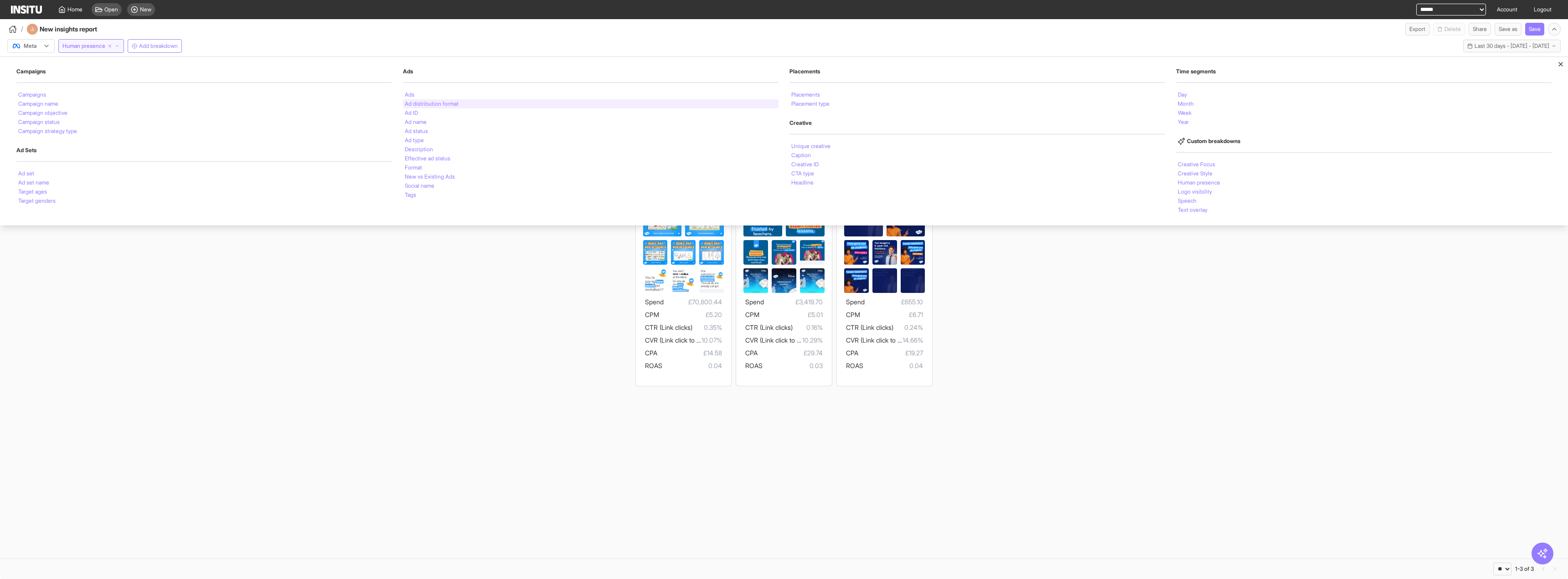
click at [408, 100] on div "Ad distribution format" at bounding box center [590, 103] width 376 height 9
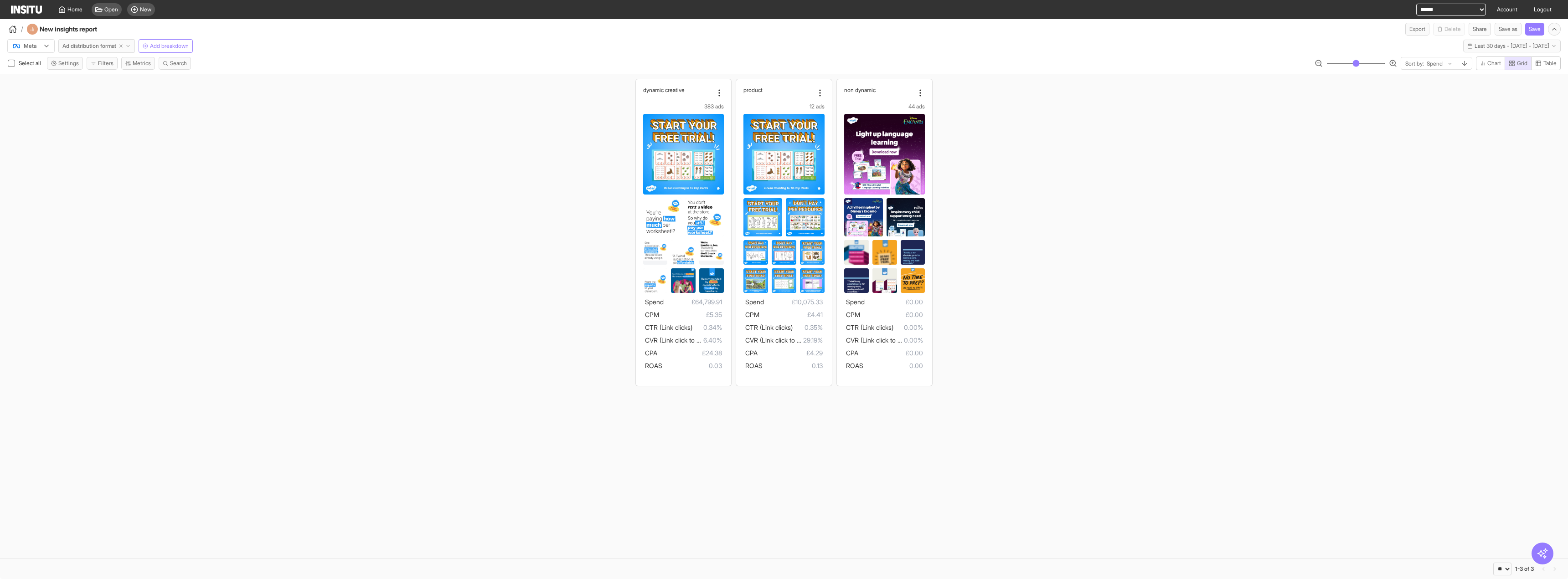
click at [131, 47] on icon "button" at bounding box center [128, 46] width 5 height 5
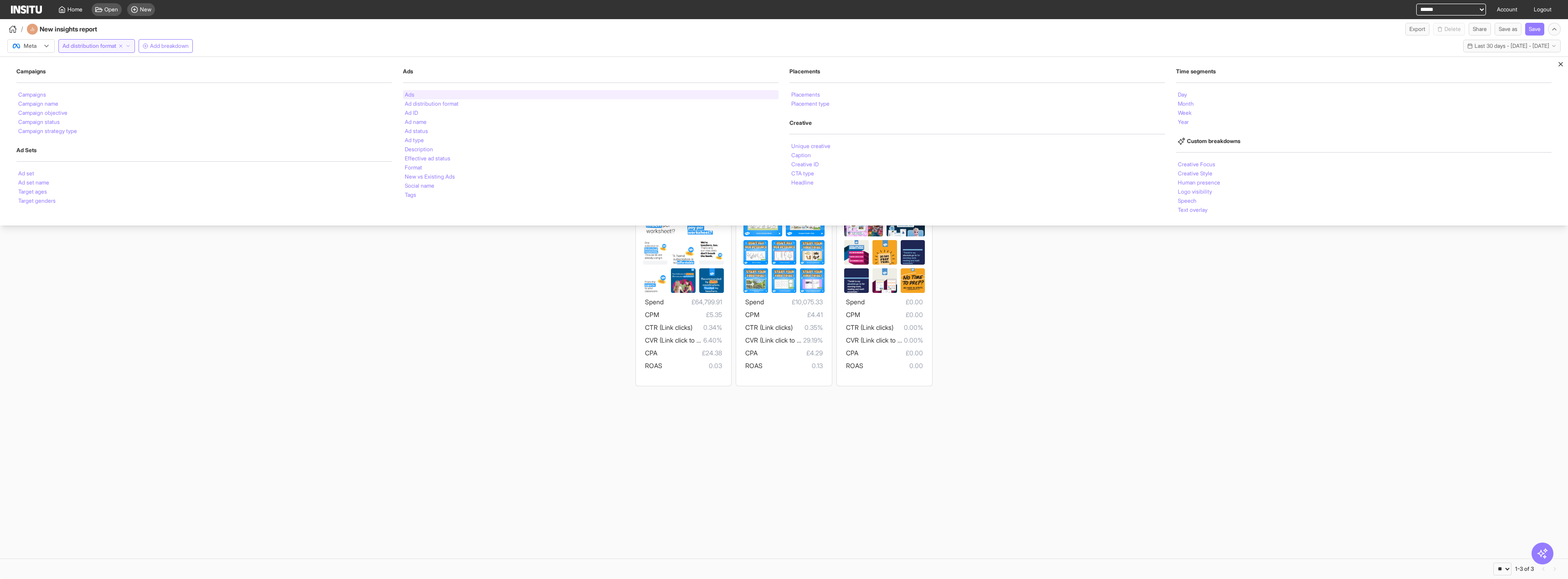
click at [422, 95] on div "Ads" at bounding box center [590, 94] width 376 height 9
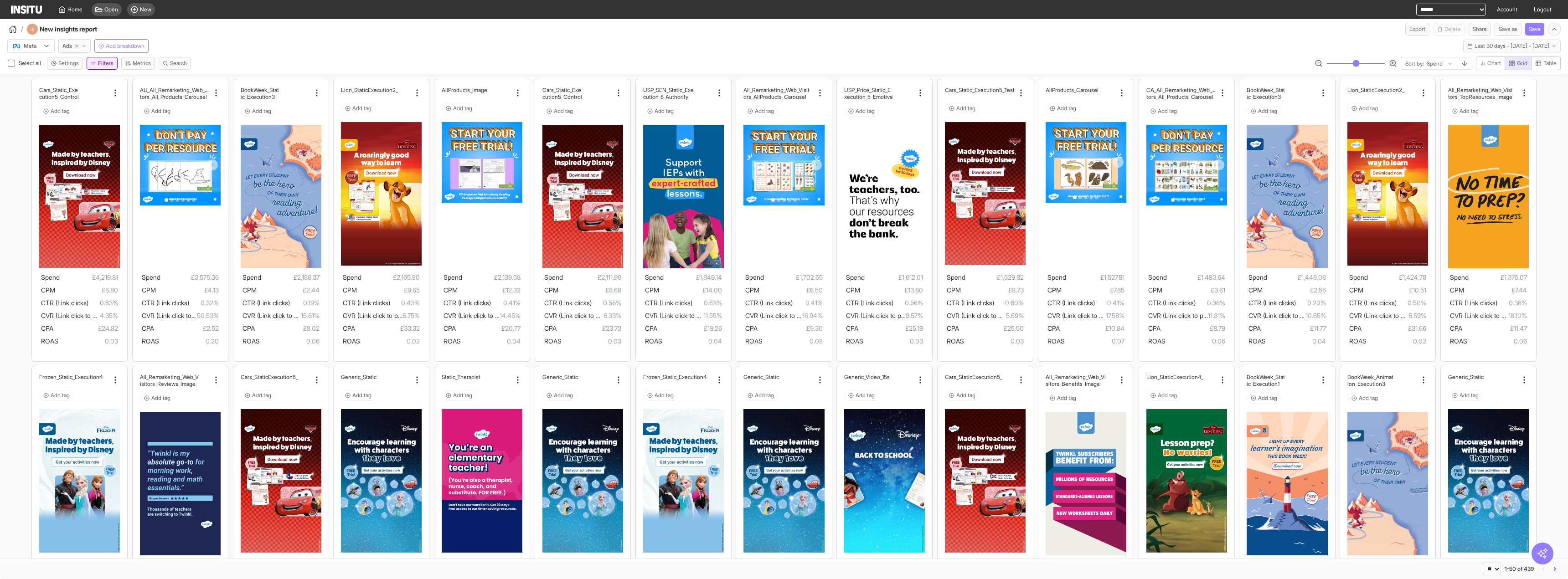
click at [113, 66] on button "Filters" at bounding box center [102, 63] width 31 height 13
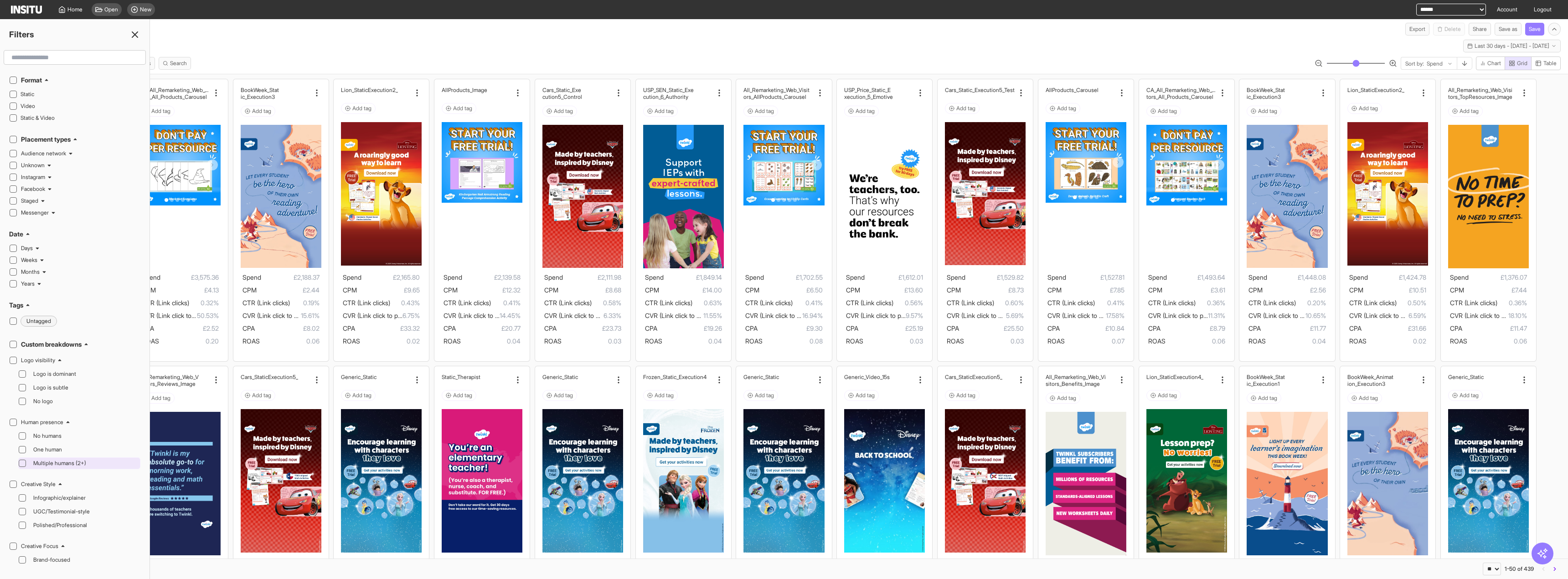
click at [67, 460] on div "Multiple humans (2+)" at bounding box center [84, 463] width 108 height 11
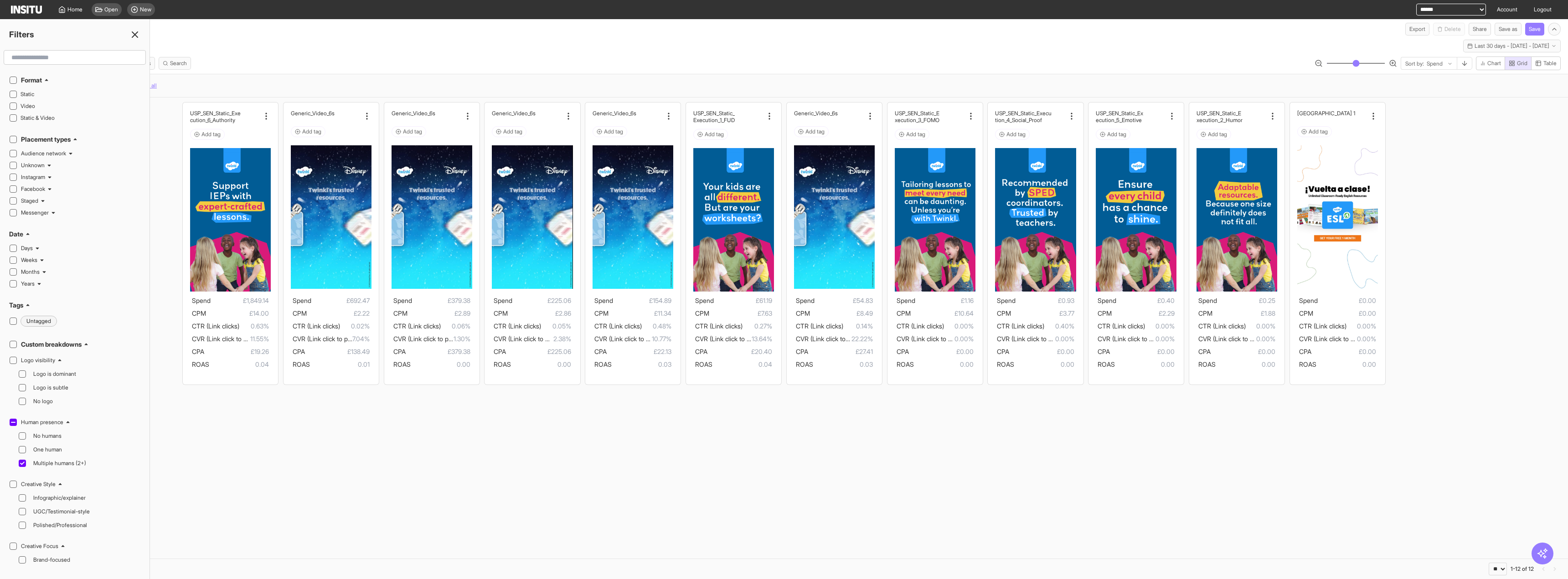
click at [429, 66] on div "Select all Settings Filters Metrics Search Sort by: Spend Chart Grid Table" at bounding box center [784, 65] width 1568 height 17
